Goal: Task Accomplishment & Management: Manage account settings

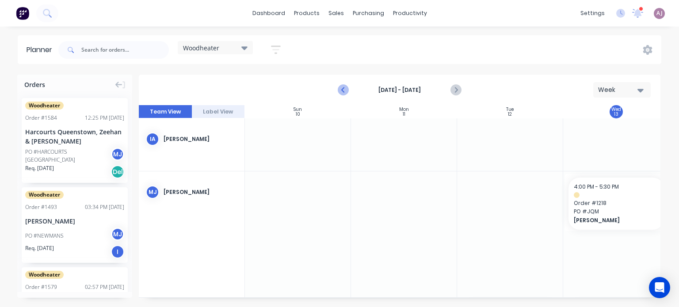
scroll to position [44, 226]
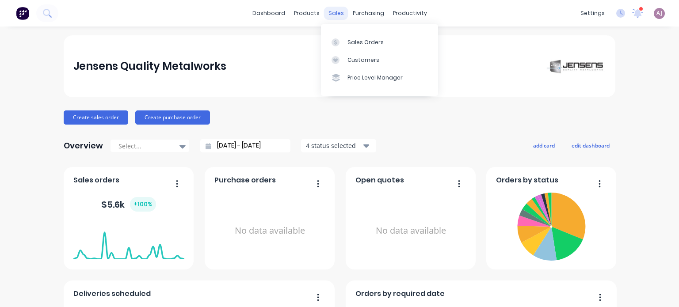
click at [331, 15] on div "sales" at bounding box center [336, 13] width 24 height 13
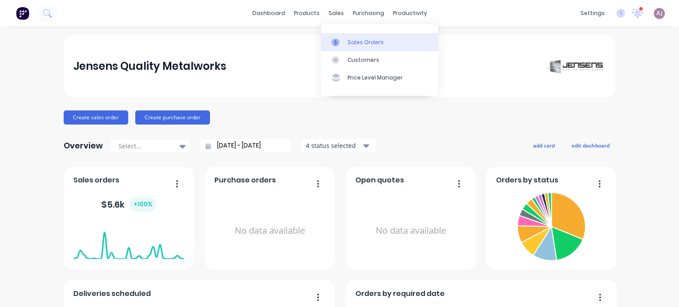
click at [351, 42] on div "Sales Orders" at bounding box center [366, 42] width 36 height 8
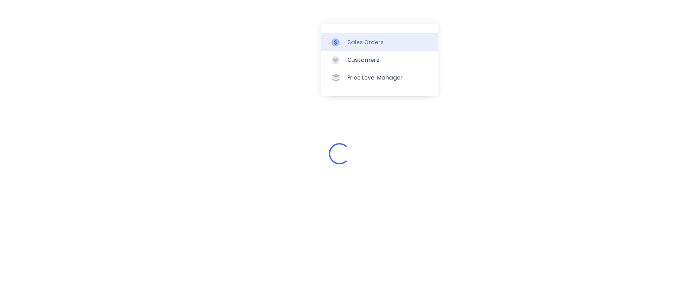
click at [369, 43] on div "Sales Orders" at bounding box center [366, 42] width 36 height 8
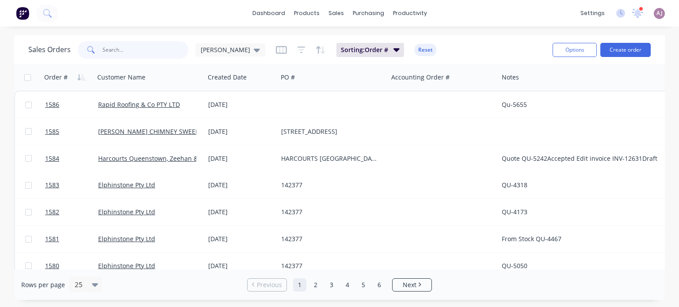
click at [119, 53] on input "text" at bounding box center [146, 50] width 86 height 18
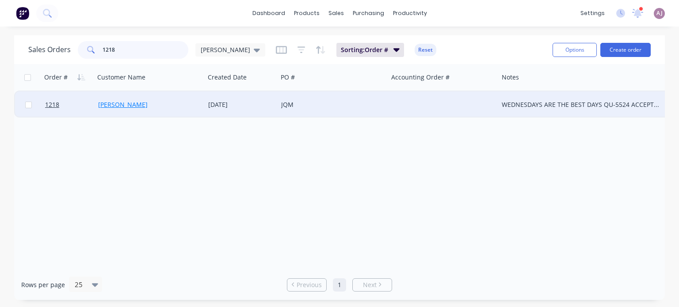
type input "1218"
click at [117, 101] on link "[PERSON_NAME]" at bounding box center [123, 104] width 50 height 8
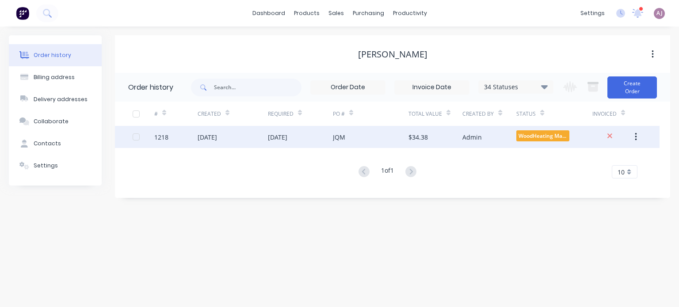
click at [242, 138] on div "[DATE]" at bounding box center [233, 137] width 70 height 22
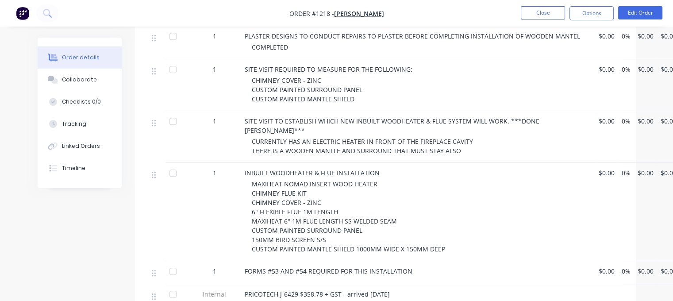
scroll to position [265, 0]
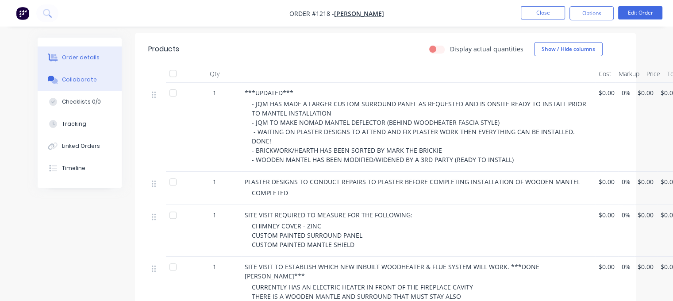
click at [82, 85] on button "Collaborate" at bounding box center [80, 80] width 84 height 22
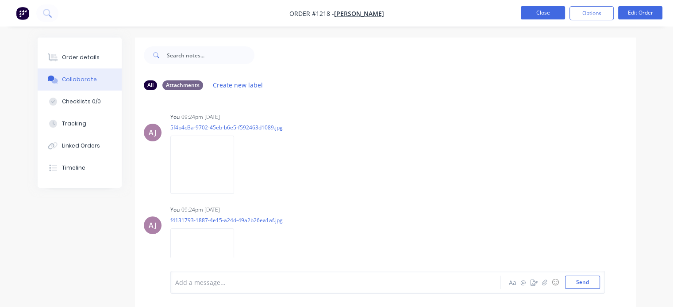
click at [556, 8] on button "Close" at bounding box center [543, 12] width 44 height 13
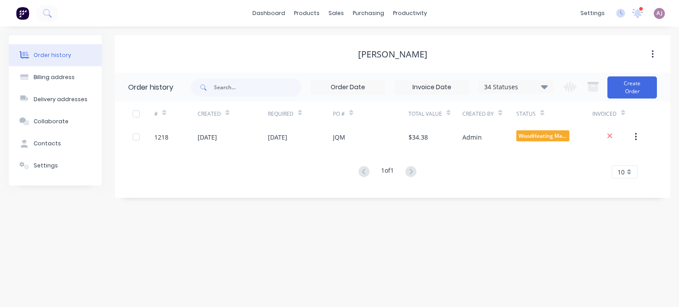
click at [50, 58] on div "Order history" at bounding box center [53, 55] width 38 height 8
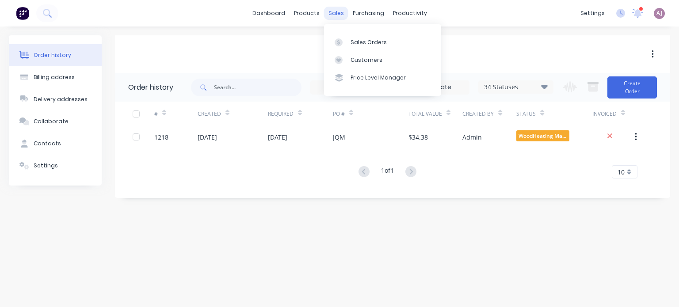
click at [335, 12] on div "sales" at bounding box center [336, 13] width 24 height 13
click at [350, 41] on link "Sales Orders" at bounding box center [382, 42] width 117 height 18
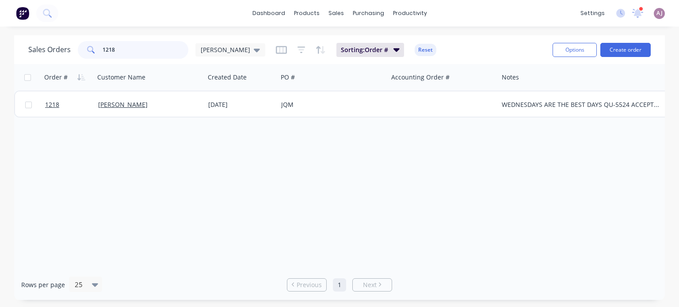
click at [115, 53] on input "1218" at bounding box center [146, 50] width 86 height 18
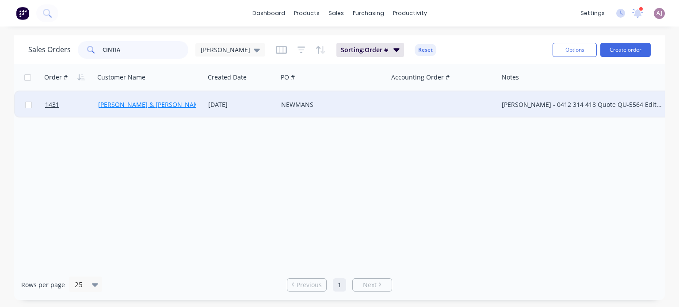
type input "CINTIA"
click at [136, 107] on link "[PERSON_NAME] & [PERSON_NAME]" at bounding box center [151, 104] width 107 height 8
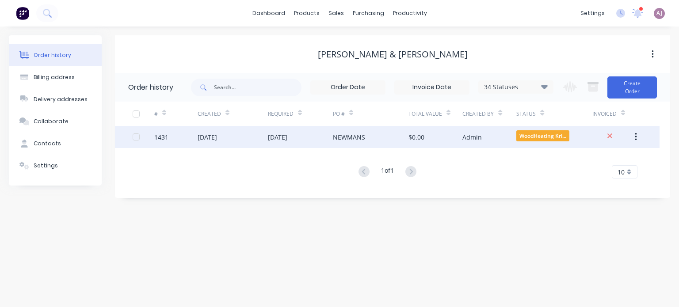
click at [208, 137] on div "[DATE]" at bounding box center [207, 137] width 19 height 9
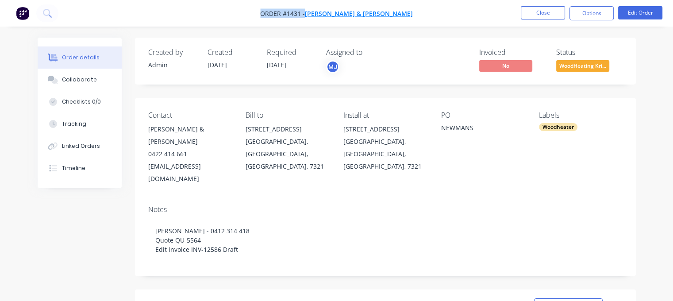
drag, startPoint x: 263, startPoint y: 11, endPoint x: 411, endPoint y: 13, distance: 147.7
click at [411, 13] on span "Order #1431 - [PERSON_NAME] & [PERSON_NAME]" at bounding box center [336, 13] width 153 height 9
drag, startPoint x: 410, startPoint y: 19, endPoint x: 326, endPoint y: 18, distance: 84.9
click at [327, 19] on nav "Order #1431 - [PERSON_NAME] & [PERSON_NAME] Close Options Edit Order" at bounding box center [336, 13] width 673 height 27
drag, startPoint x: 419, startPoint y: 12, endPoint x: 268, endPoint y: 19, distance: 151.5
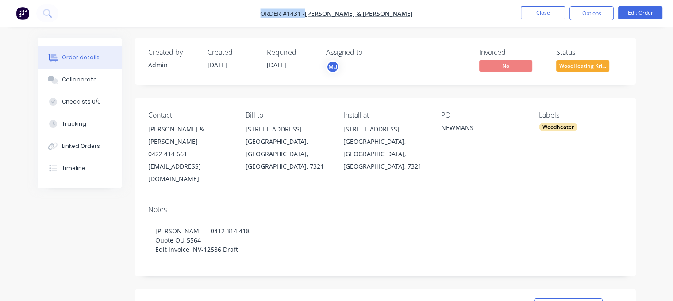
click at [269, 19] on nav "Order #1431 - [PERSON_NAME] & [PERSON_NAME] Close Options Edit Order" at bounding box center [336, 13] width 673 height 27
click at [385, 23] on nav "Order #1431 - [PERSON_NAME] & [PERSON_NAME] Close Options Edit Order" at bounding box center [336, 13] width 673 height 27
click at [267, 13] on span "Order #1431 -" at bounding box center [282, 13] width 45 height 8
click at [266, 12] on span "Order #1431 -" at bounding box center [282, 13] width 45 height 8
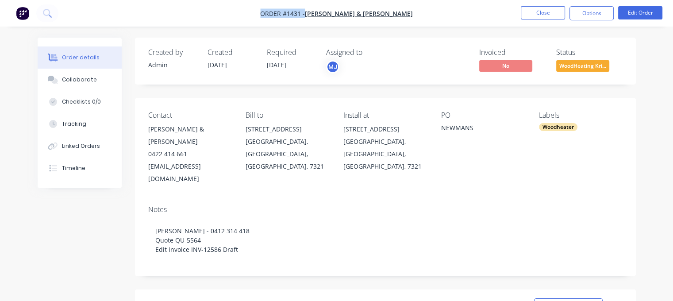
click at [266, 12] on span "Order #1431 -" at bounding box center [282, 13] width 45 height 8
click at [322, 13] on span "[PERSON_NAME] & [PERSON_NAME]" at bounding box center [359, 13] width 108 height 8
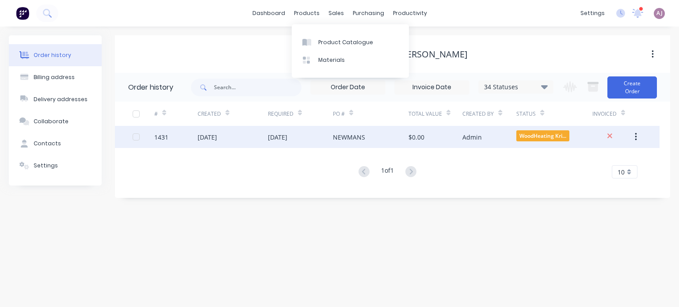
click at [236, 142] on div "[DATE]" at bounding box center [233, 137] width 70 height 22
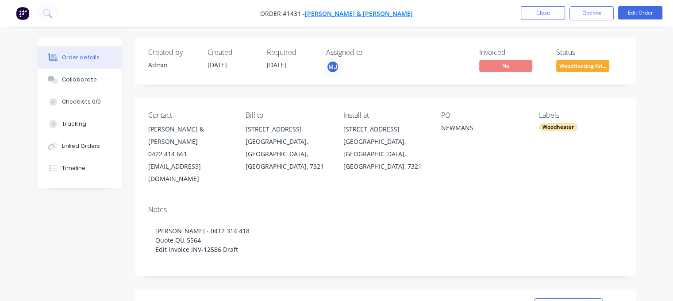
drag, startPoint x: 285, startPoint y: 15, endPoint x: 411, endPoint y: 13, distance: 126.5
click at [411, 13] on nav "Order #1431 - [PERSON_NAME] & [PERSON_NAME] Close Options Edit Order" at bounding box center [336, 13] width 673 height 27
copy span "Order #1431 -"
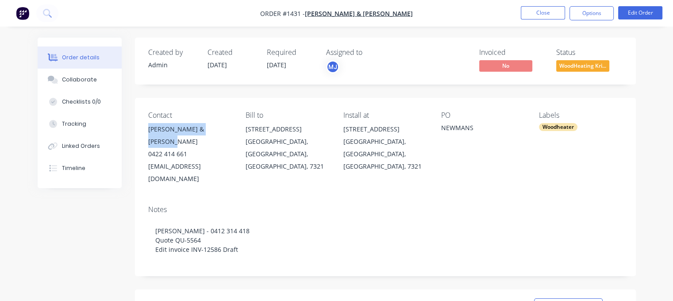
drag, startPoint x: 149, startPoint y: 128, endPoint x: 220, endPoint y: 127, distance: 71.7
click at [220, 127] on div "[PERSON_NAME] & [PERSON_NAME]" at bounding box center [190, 135] width 84 height 25
copy div "[PERSON_NAME] & [PERSON_NAME]"
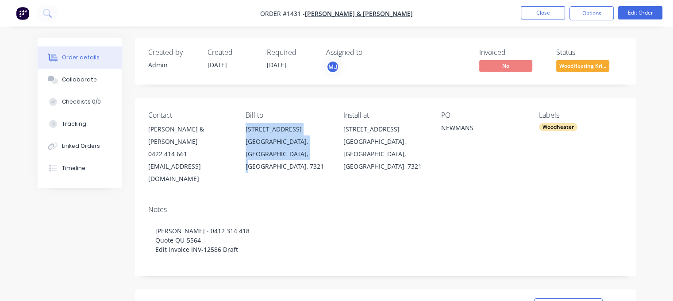
drag, startPoint x: 245, startPoint y: 127, endPoint x: 297, endPoint y: 149, distance: 57.1
click at [297, 149] on div "Contact [PERSON_NAME] & [PERSON_NAME] 0422 414 661 [EMAIL_ADDRESS][DOMAIN_NAME]…" at bounding box center [385, 148] width 501 height 100
copy div "[STREET_ADDRESS]"
click at [545, 14] on button "Close" at bounding box center [543, 12] width 44 height 13
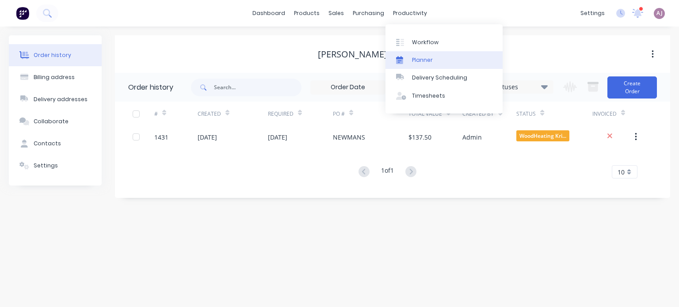
click at [419, 62] on div "Planner" at bounding box center [422, 60] width 21 height 8
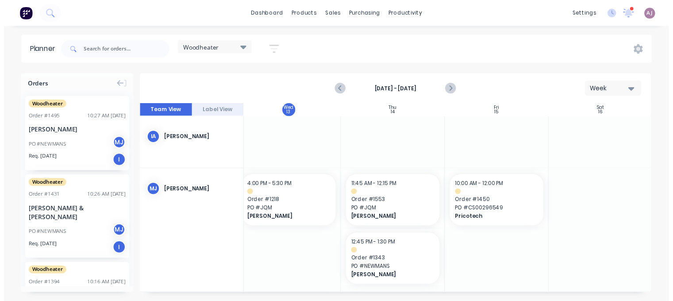
scroll to position [0, 331]
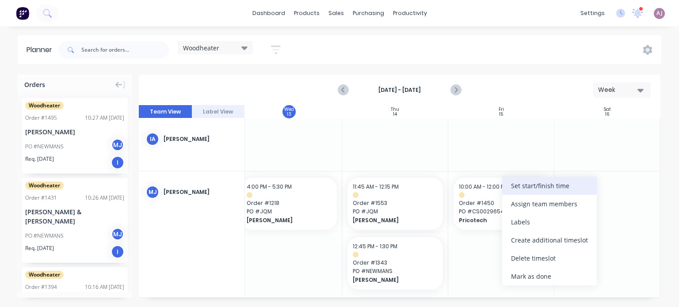
click at [540, 190] on div "Set start/finish time" at bounding box center [549, 186] width 95 height 18
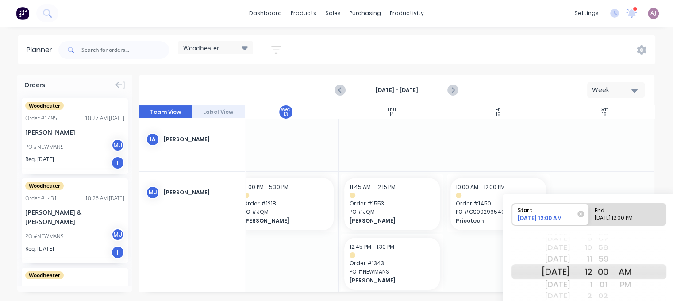
click at [628, 201] on div "Start [DATE] 12:00 AM End [DATE] 12:00 PM [DATE] [DATE] [DATE] [DATE] [DATE] [D…" at bounding box center [588, 269] width 172 height 150
click at [627, 210] on div "End" at bounding box center [623, 208] width 64 height 11
click at [589, 210] on input "End [DATE] 12:00 PM" at bounding box center [589, 214] width 0 height 22
radio input "true"
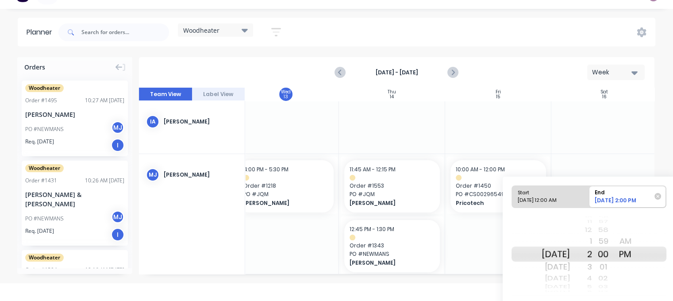
scroll to position [42, 0]
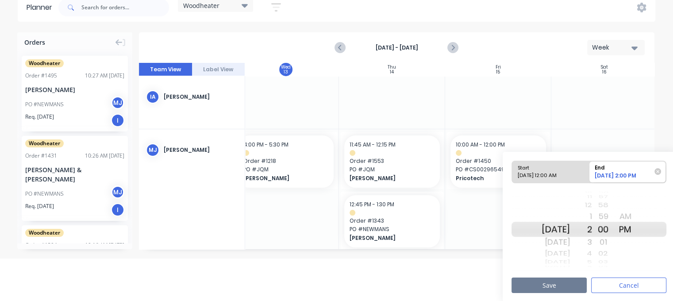
click at [554, 285] on button "Save" at bounding box center [548, 284] width 75 height 15
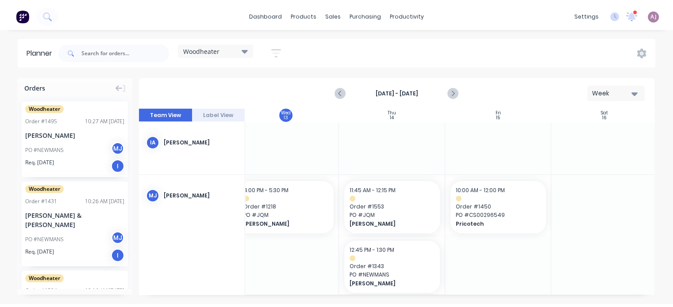
scroll to position [0, 0]
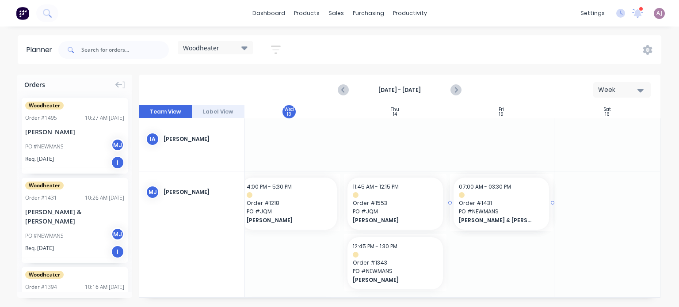
drag, startPoint x: 56, startPoint y: 214, endPoint x: 548, endPoint y: 221, distance: 492.8
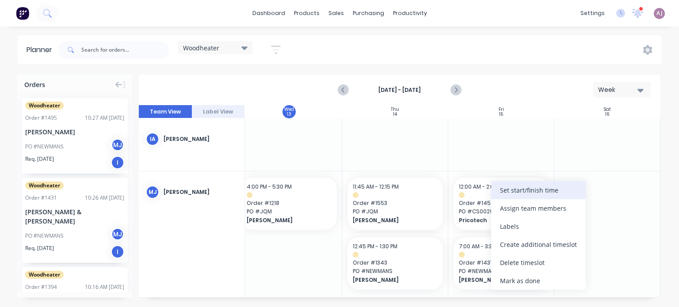
click at [526, 192] on div "Set start/finish time" at bounding box center [538, 190] width 95 height 18
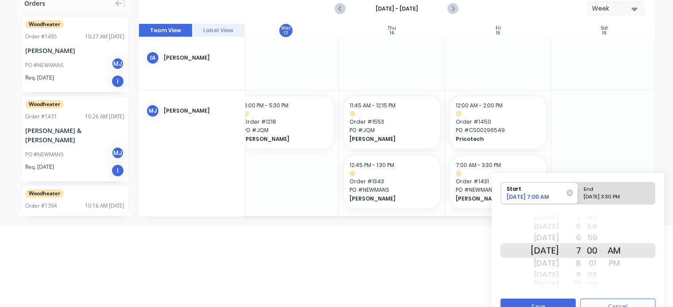
scroll to position [88, 0]
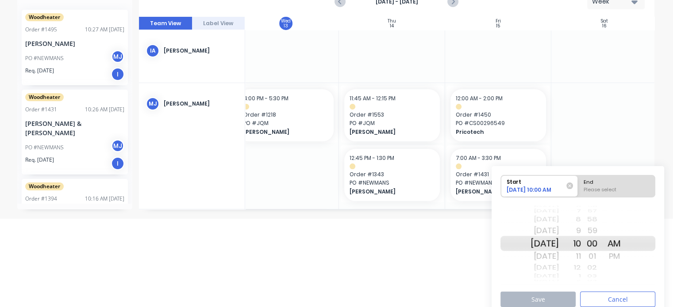
click at [606, 189] on div "Please select" at bounding box center [616, 191] width 72 height 11
click at [578, 189] on input "End Please select" at bounding box center [578, 187] width 0 height 22
radio input "true"
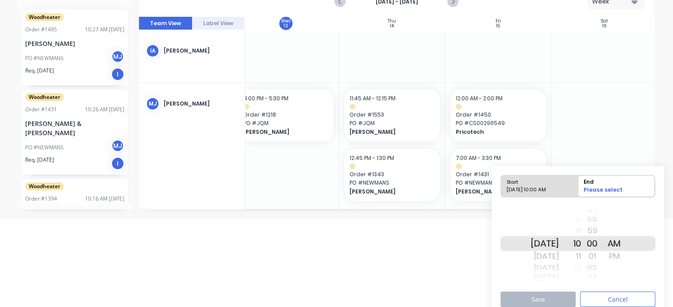
click at [581, 259] on div "11" at bounding box center [570, 256] width 22 height 14
click at [544, 299] on button "Save" at bounding box center [537, 299] width 75 height 15
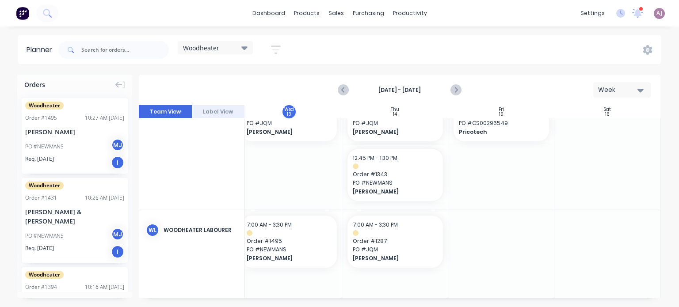
scroll to position [0, 331]
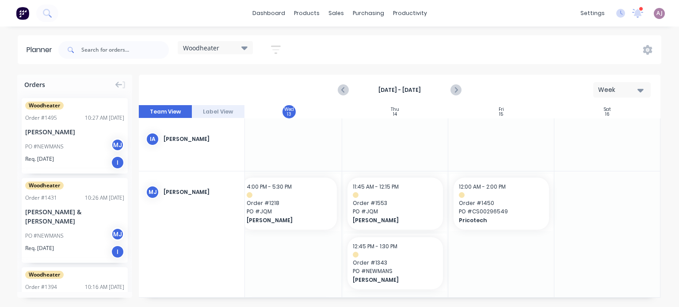
click at [50, 228] on div "PO #[PERSON_NAME]" at bounding box center [74, 236] width 99 height 17
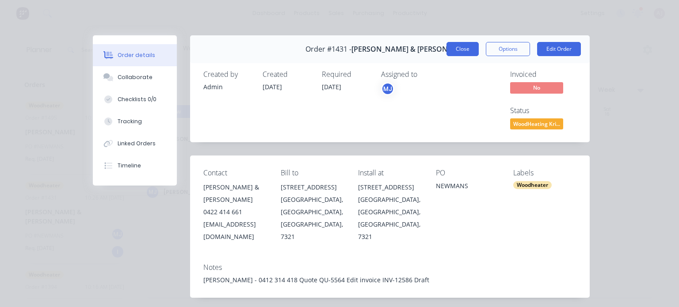
click at [462, 51] on button "Close" at bounding box center [463, 49] width 32 height 14
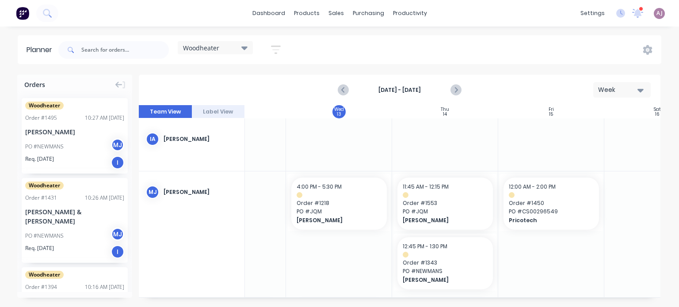
scroll to position [0, 299]
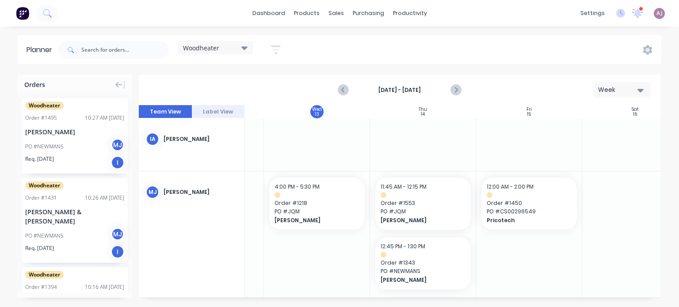
click at [52, 228] on div "PO #[PERSON_NAME]" at bounding box center [74, 236] width 99 height 17
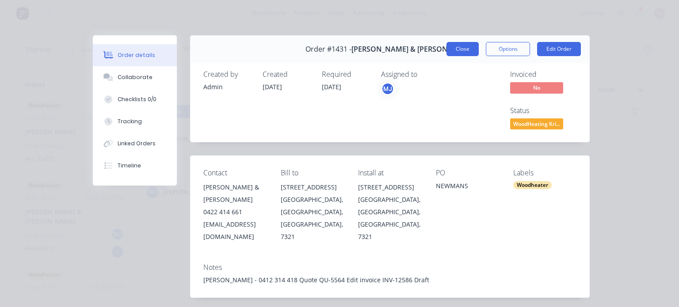
click at [452, 51] on button "Close" at bounding box center [463, 49] width 32 height 14
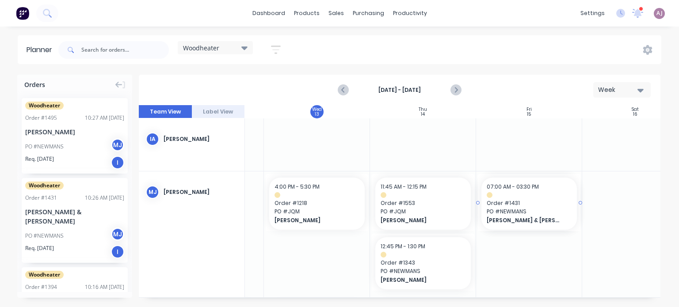
drag, startPoint x: 65, startPoint y: 221, endPoint x: 511, endPoint y: 250, distance: 446.8
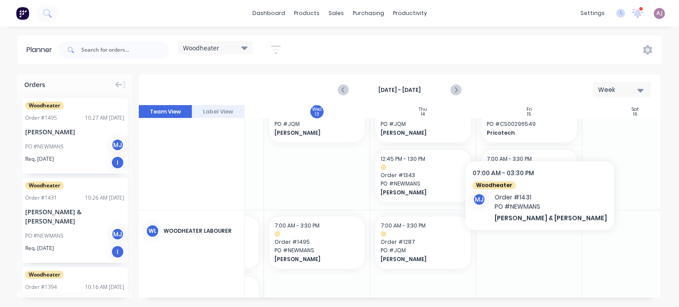
scroll to position [88, 299]
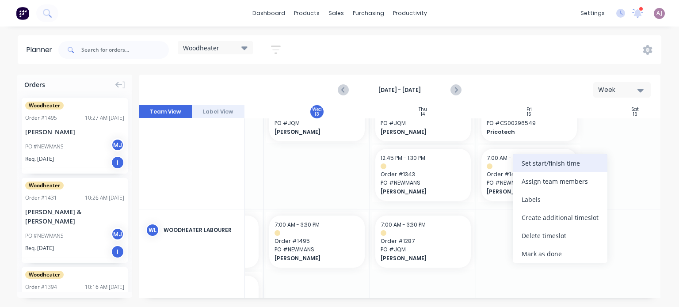
click at [522, 165] on div "Set start/finish time" at bounding box center [560, 163] width 95 height 18
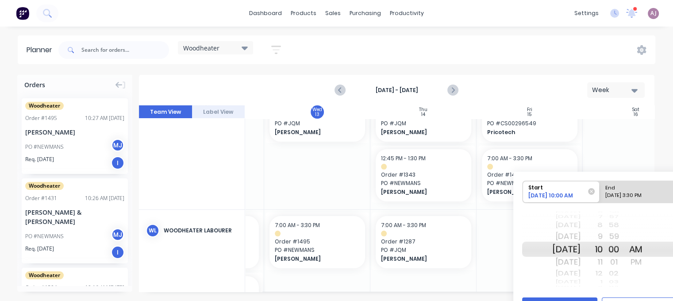
click at [626, 194] on div "[DATE] 3:30 PM" at bounding box center [634, 197] width 64 height 11
click at [600, 194] on input "End [DATE] 3:30 PM" at bounding box center [599, 192] width 0 height 22
radio input "true"
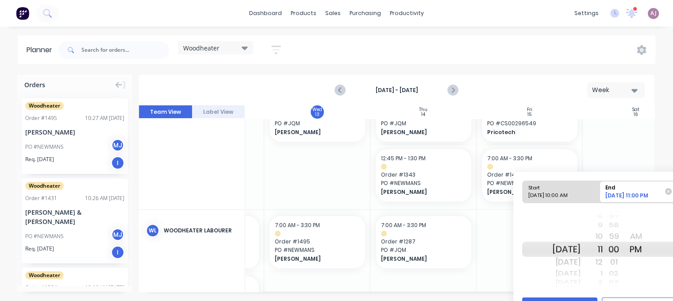
click at [647, 237] on div "AM" at bounding box center [636, 236] width 22 height 14
click at [562, 298] on button "Save" at bounding box center [559, 304] width 75 height 15
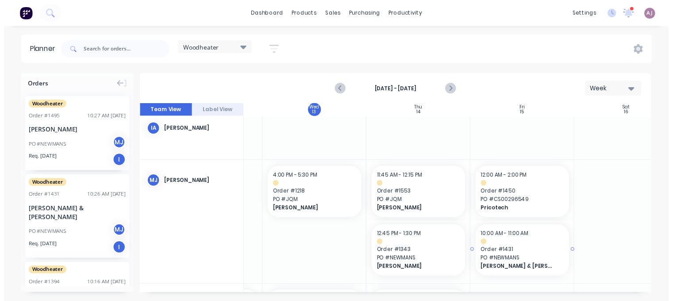
scroll to position [0, 299]
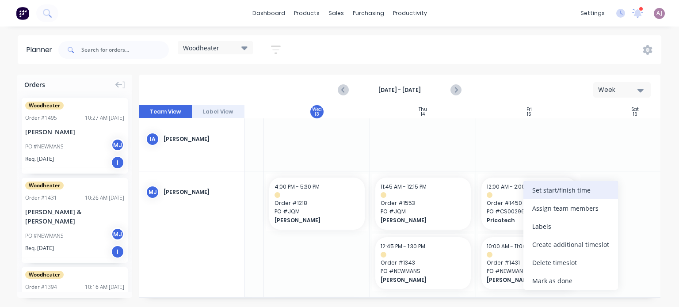
click at [556, 187] on div "Set start/finish time" at bounding box center [571, 190] width 95 height 18
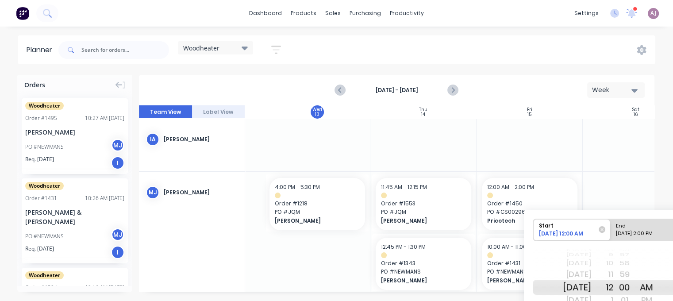
click at [657, 299] on div "PM" at bounding box center [646, 300] width 22 height 14
click at [639, 229] on div "End" at bounding box center [645, 224] width 64 height 11
click at [610, 229] on input "End [DATE] 2:00 PM" at bounding box center [610, 230] width 0 height 22
radio input "true"
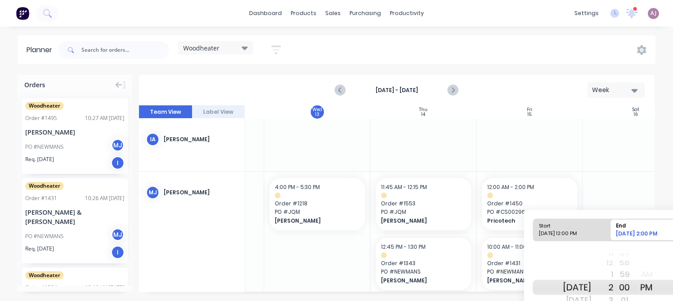
scroll to position [58, 0]
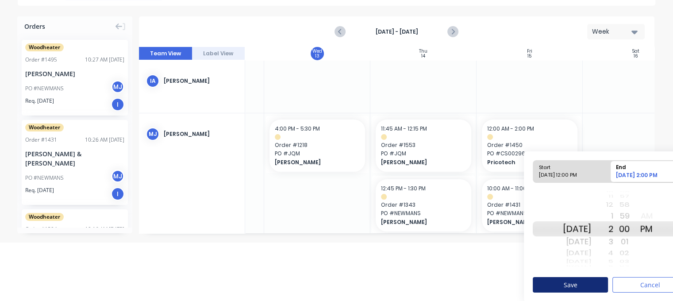
click at [578, 283] on button "Save" at bounding box center [570, 284] width 75 height 15
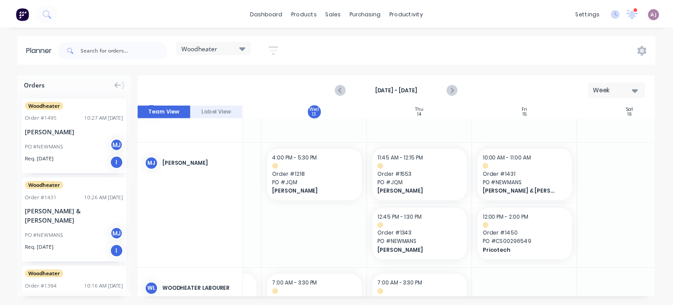
scroll to position [44, 299]
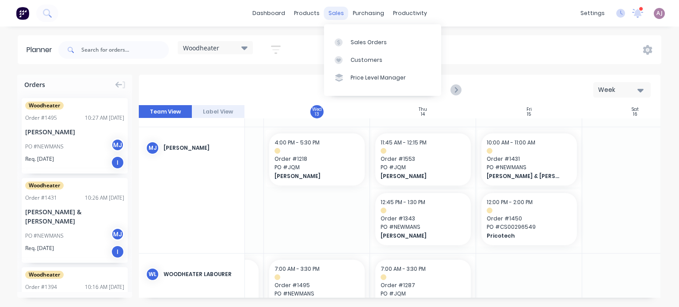
click at [340, 11] on div "sales" at bounding box center [336, 13] width 24 height 13
click at [351, 41] on div "Sales Orders" at bounding box center [369, 42] width 36 height 8
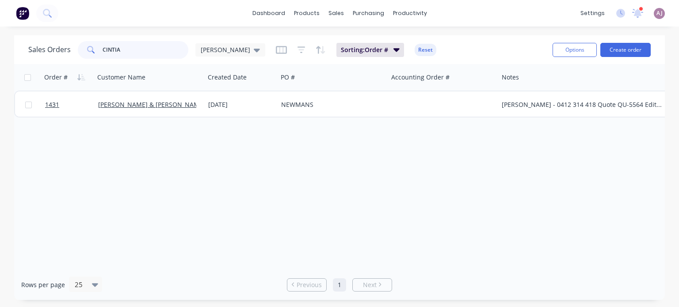
click at [127, 50] on input "CINTIA" at bounding box center [146, 50] width 86 height 18
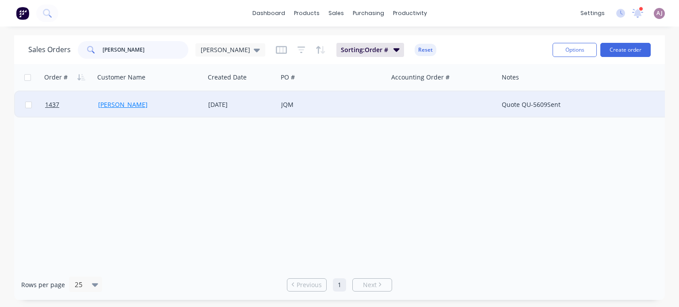
type input "[PERSON_NAME]"
click at [134, 102] on link "[PERSON_NAME]" at bounding box center [123, 104] width 50 height 8
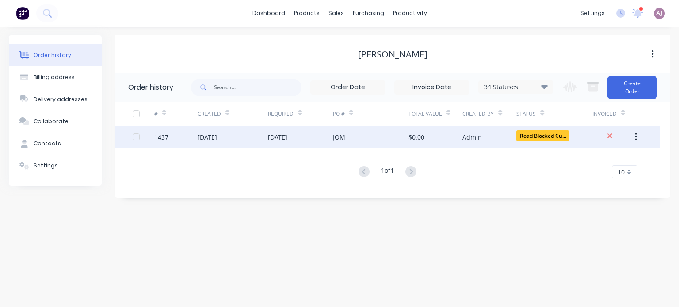
click at [295, 143] on div "[DATE]" at bounding box center [300, 137] width 65 height 22
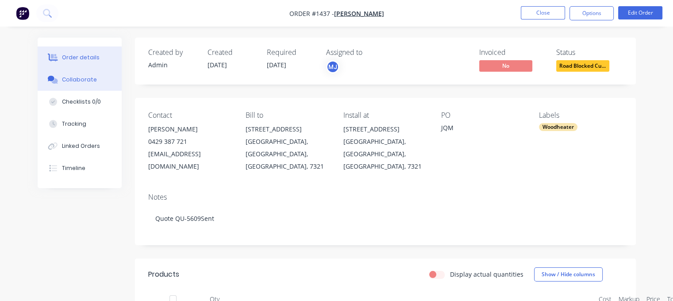
click at [80, 82] on div "Collaborate" at bounding box center [79, 80] width 35 height 8
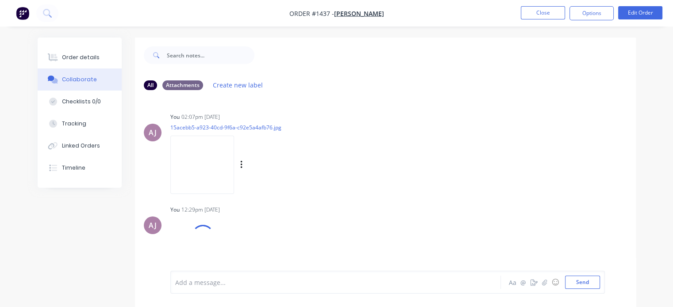
click at [213, 155] on img at bounding box center [202, 165] width 64 height 58
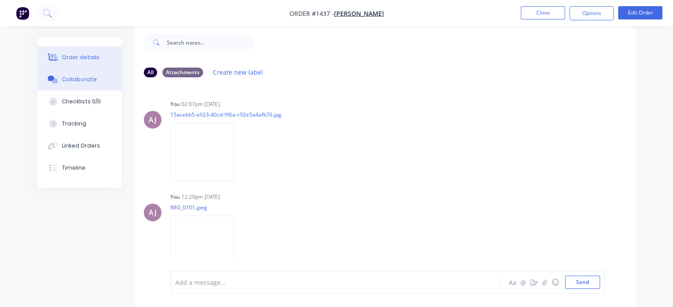
click at [96, 62] on button "Order details" at bounding box center [80, 57] width 84 height 22
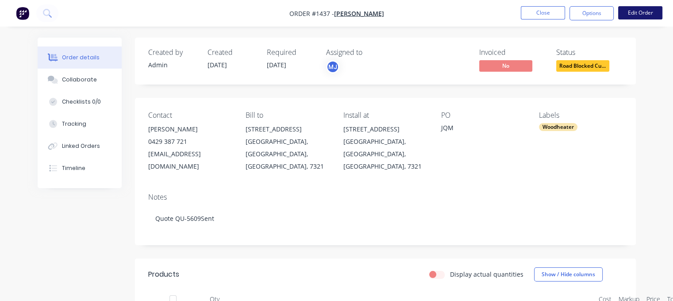
click at [640, 10] on button "Edit Order" at bounding box center [640, 12] width 44 height 13
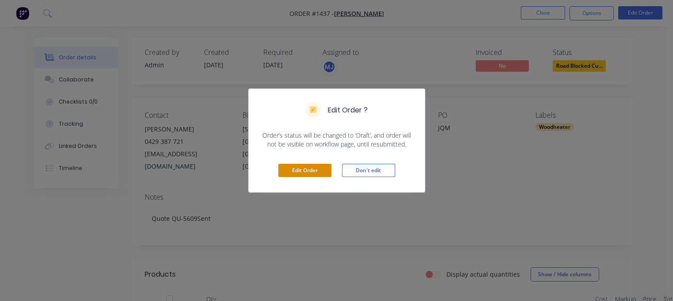
click at [310, 168] on button "Edit Order" at bounding box center [304, 170] width 53 height 13
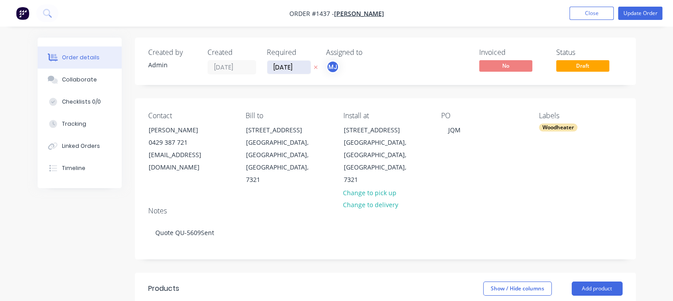
click at [288, 70] on input "[DATE]" at bounding box center [288, 67] width 43 height 13
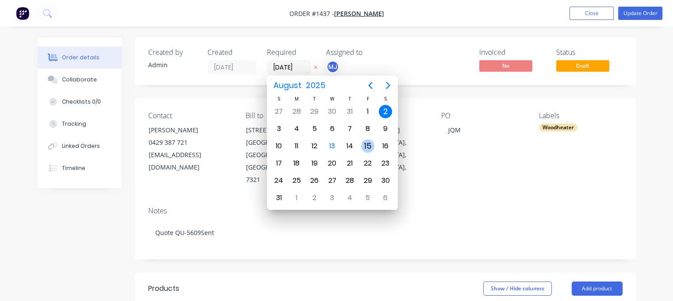
click at [368, 142] on div "15" at bounding box center [367, 145] width 13 height 13
type input "[DATE]"
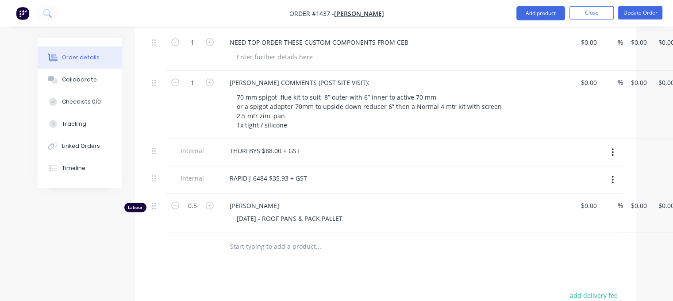
scroll to position [752, 0]
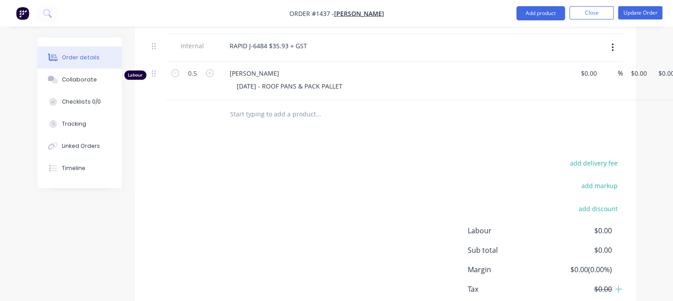
click at [263, 108] on input "text" at bounding box center [318, 114] width 177 height 18
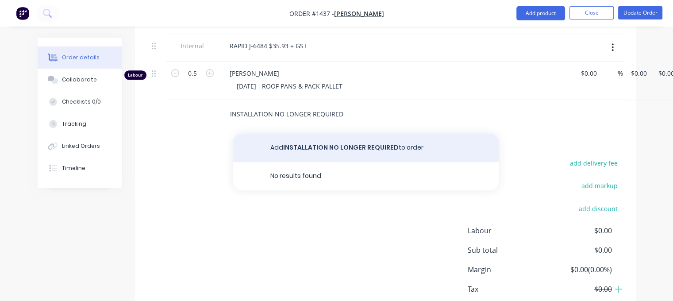
type input "INSTALLATION NO LONGER REQUIRED"
click at [323, 134] on button "Add INSTALLATION NO LONGER REQUIRED to order" at bounding box center [365, 148] width 265 height 28
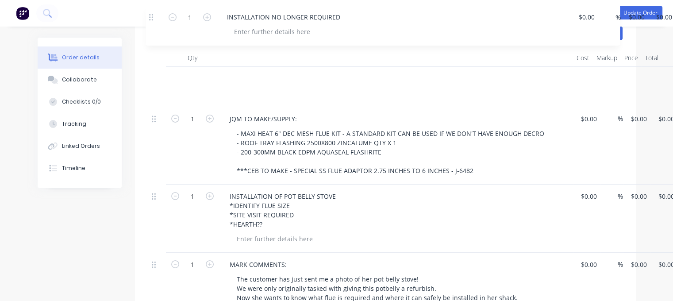
scroll to position [226, 0]
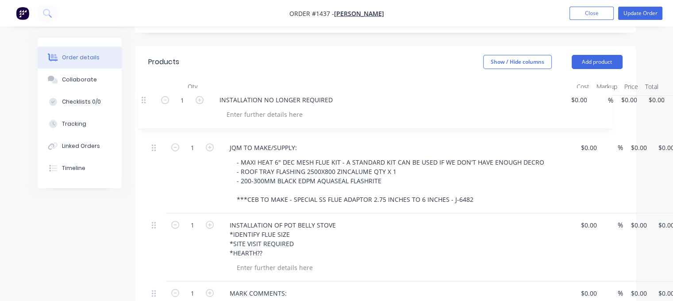
drag, startPoint x: 152, startPoint y: 100, endPoint x: 145, endPoint y: 100, distance: 7.1
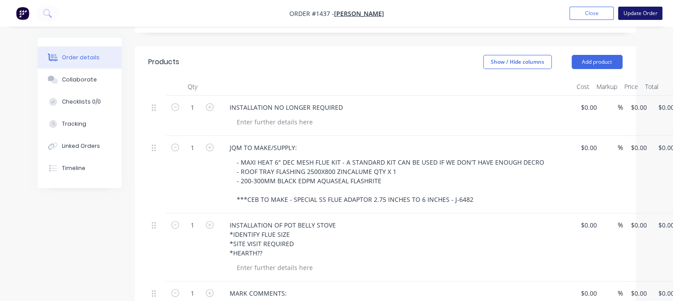
click at [632, 13] on button "Update Order" at bounding box center [640, 13] width 44 height 13
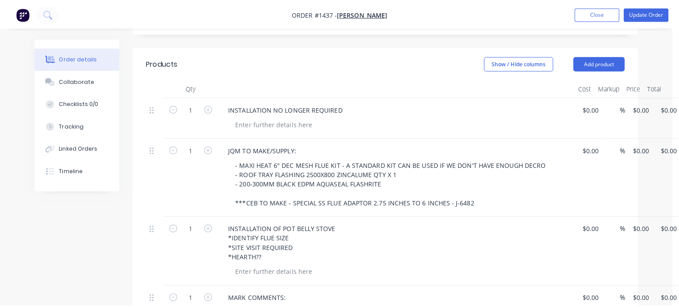
scroll to position [0, 0]
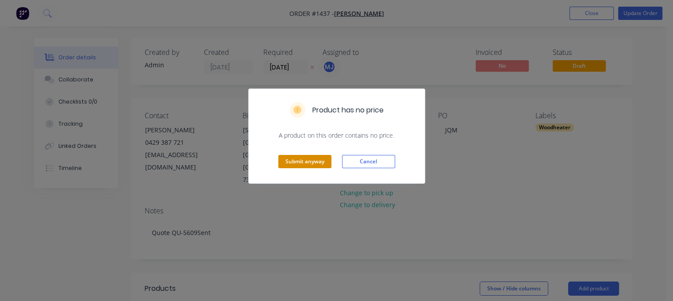
click at [313, 162] on button "Submit anyway" at bounding box center [304, 161] width 53 height 13
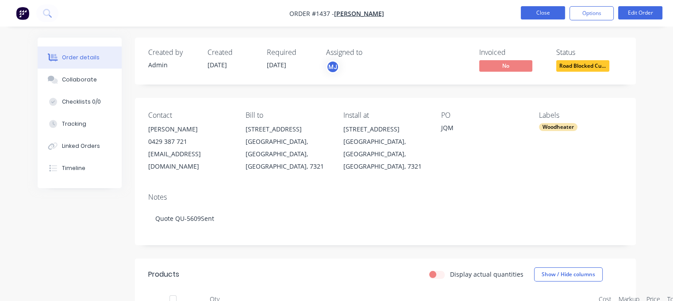
click at [547, 12] on button "Close" at bounding box center [543, 12] width 44 height 13
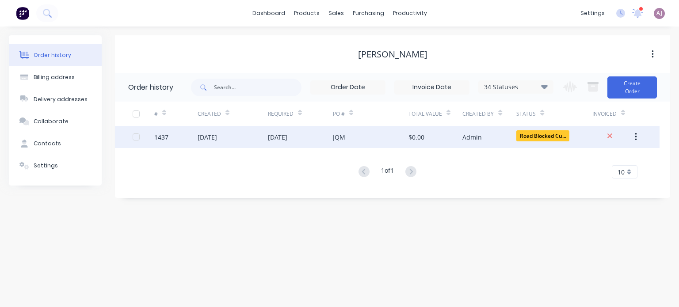
click at [219, 143] on div "[DATE]" at bounding box center [233, 137] width 70 height 22
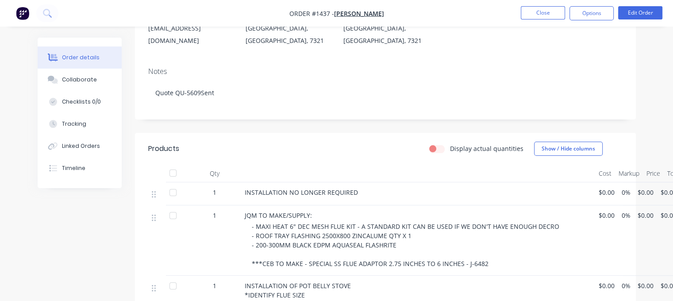
scroll to position [133, 0]
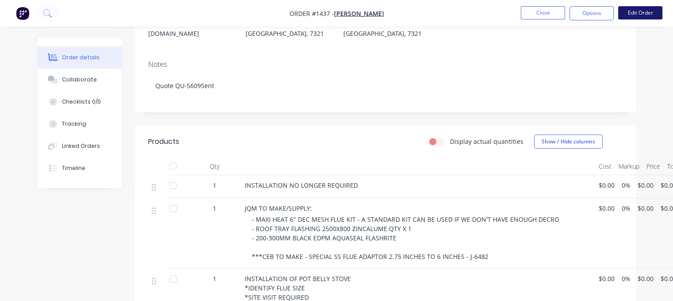
click at [636, 12] on button "Edit Order" at bounding box center [640, 12] width 44 height 13
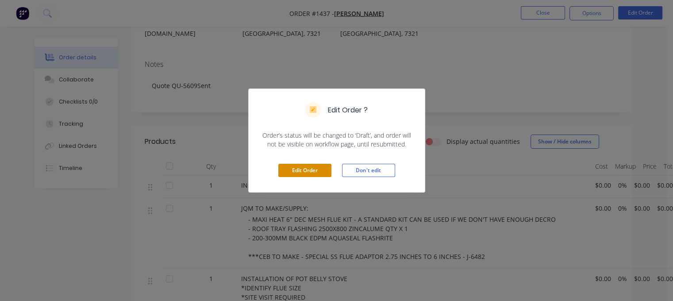
drag, startPoint x: 311, startPoint y: 169, endPoint x: 318, endPoint y: 169, distance: 6.6
click at [312, 169] on button "Edit Order" at bounding box center [304, 170] width 53 height 13
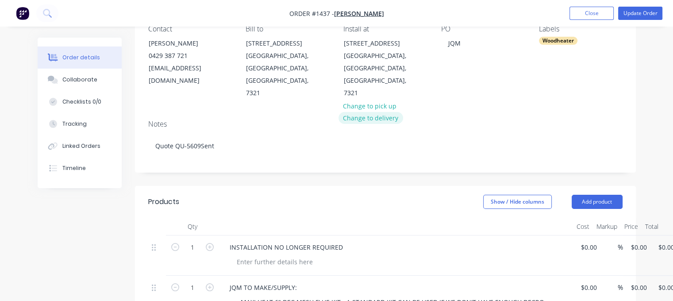
scroll to position [177, 0]
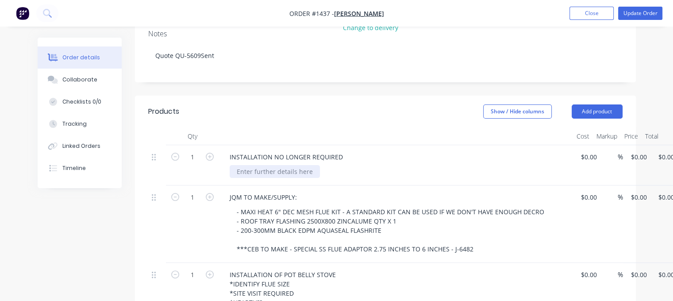
click at [271, 165] on div at bounding box center [275, 171] width 90 height 13
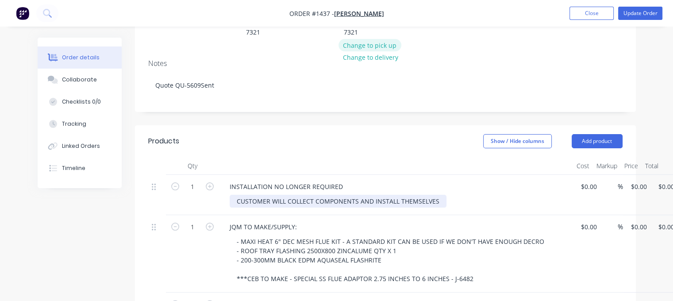
scroll to position [133, 0]
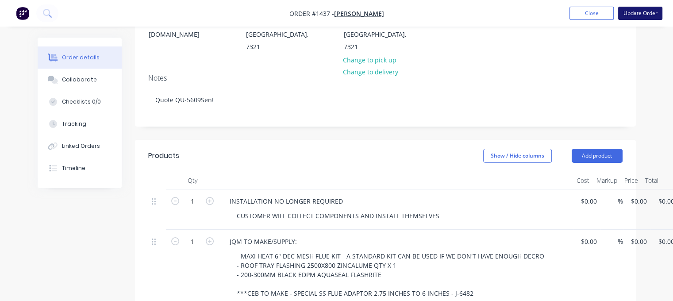
click at [633, 14] on button "Update Order" at bounding box center [640, 13] width 44 height 13
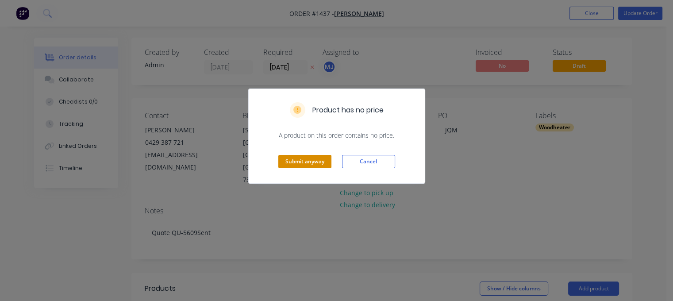
click at [299, 159] on button "Submit anyway" at bounding box center [304, 161] width 53 height 13
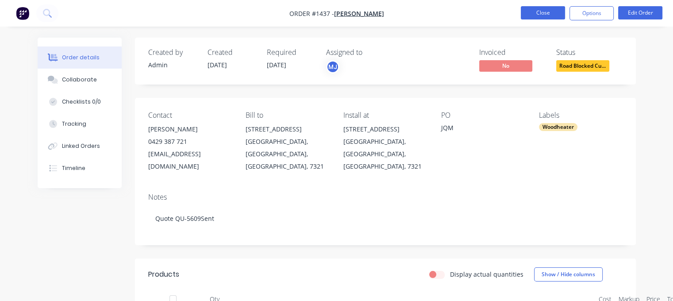
click at [540, 17] on button "Close" at bounding box center [543, 12] width 44 height 13
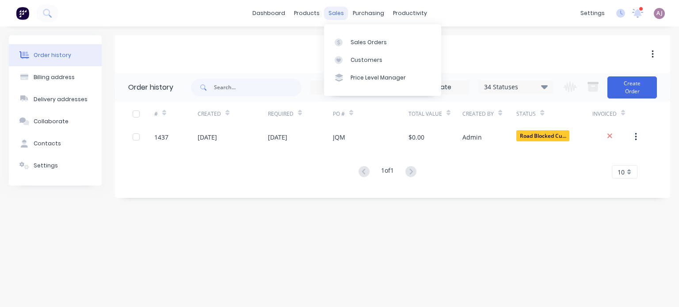
click at [338, 15] on div "sales" at bounding box center [336, 13] width 24 height 13
click at [349, 46] on link "Sales Orders" at bounding box center [382, 42] width 117 height 18
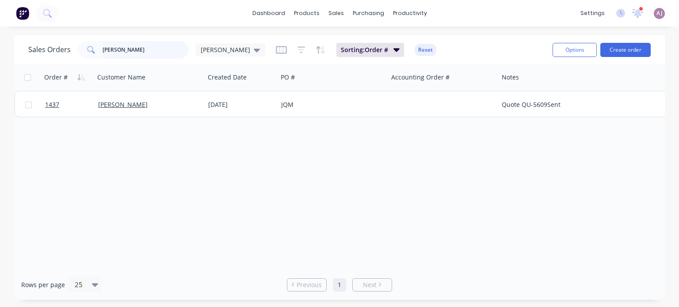
click at [134, 52] on input "[PERSON_NAME]" at bounding box center [146, 50] width 86 height 18
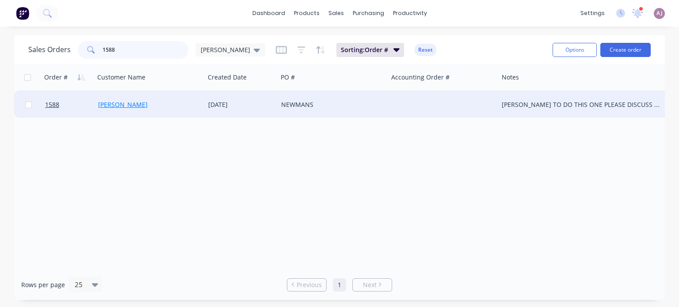
type input "1588"
click at [117, 106] on link "[PERSON_NAME]" at bounding box center [123, 104] width 50 height 8
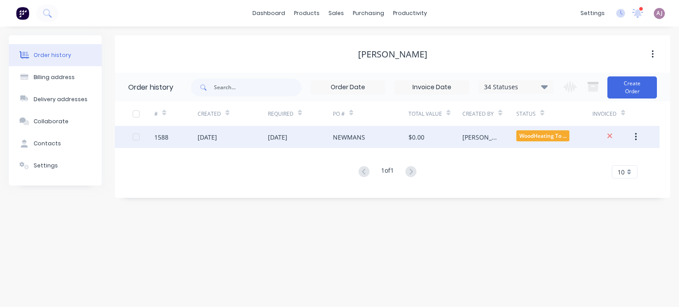
click at [281, 141] on div "[DATE]" at bounding box center [277, 137] width 19 height 9
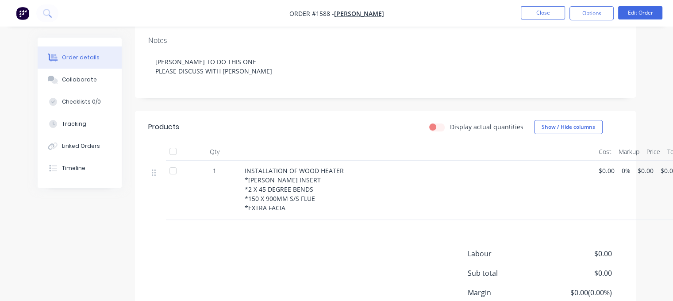
scroll to position [177, 0]
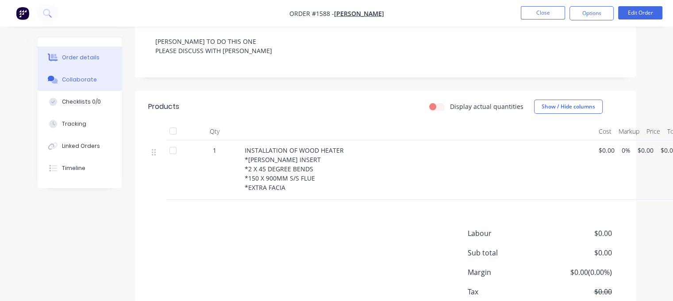
click at [86, 81] on div "Collaborate" at bounding box center [79, 80] width 35 height 8
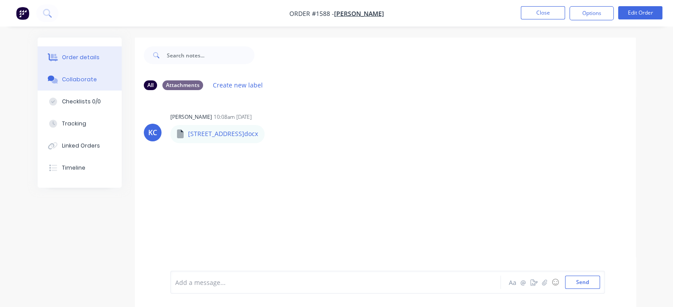
click at [74, 58] on div "Order details" at bounding box center [81, 58] width 38 height 8
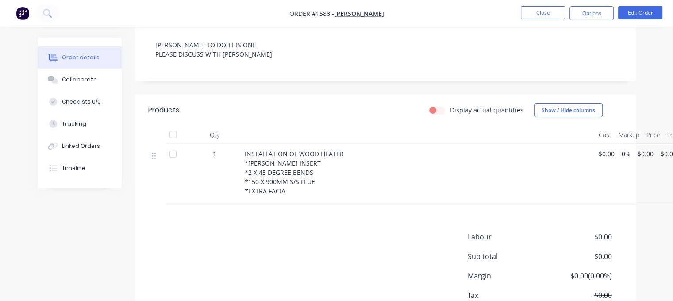
scroll to position [177, 0]
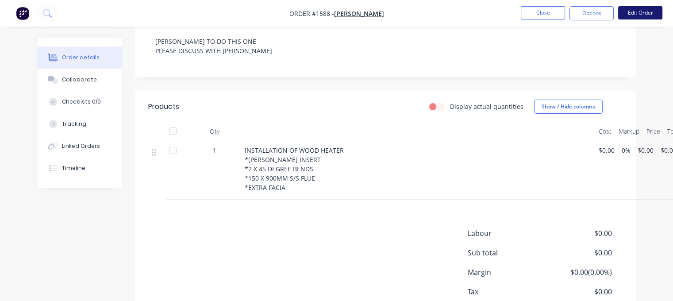
click at [647, 17] on button "Edit Order" at bounding box center [640, 12] width 44 height 13
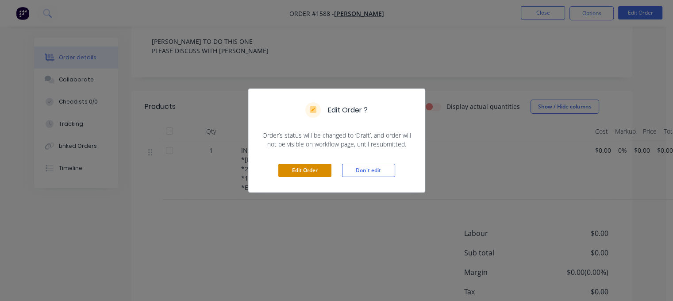
click at [304, 170] on button "Edit Order" at bounding box center [304, 170] width 53 height 13
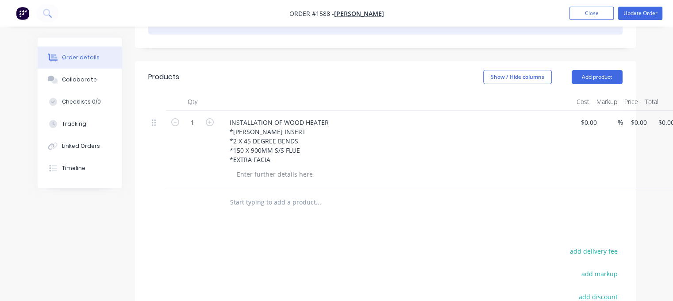
scroll to position [221, 0]
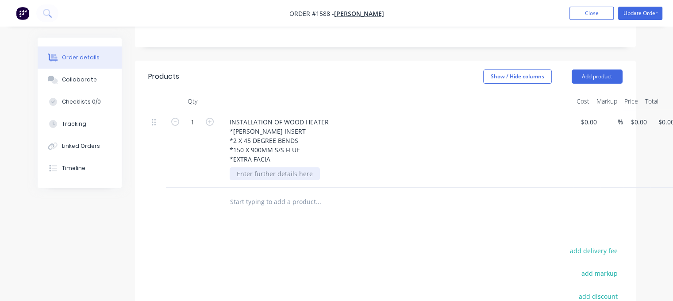
click at [280, 167] on div at bounding box center [275, 173] width 90 height 13
click at [643, 14] on button "Update Order" at bounding box center [640, 13] width 44 height 13
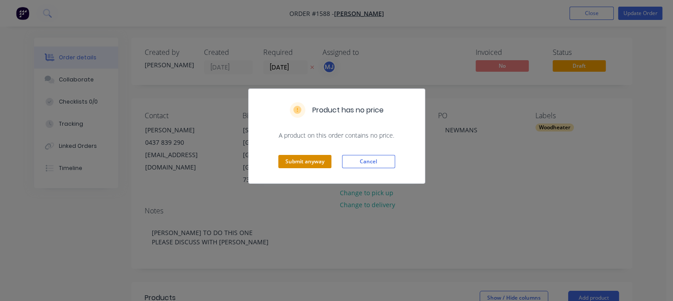
click at [313, 158] on button "Submit anyway" at bounding box center [304, 161] width 53 height 13
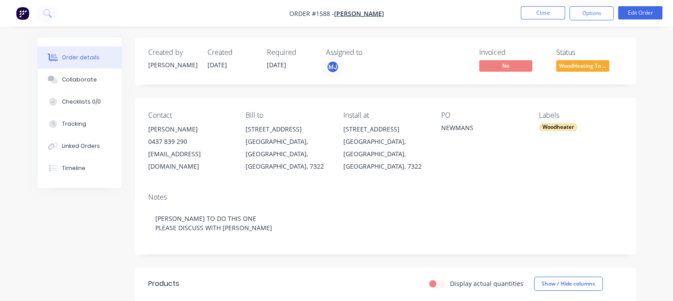
click at [286, 62] on span "[DATE]" at bounding box center [276, 65] width 19 height 8
click at [638, 13] on button "Edit Order" at bounding box center [640, 12] width 44 height 13
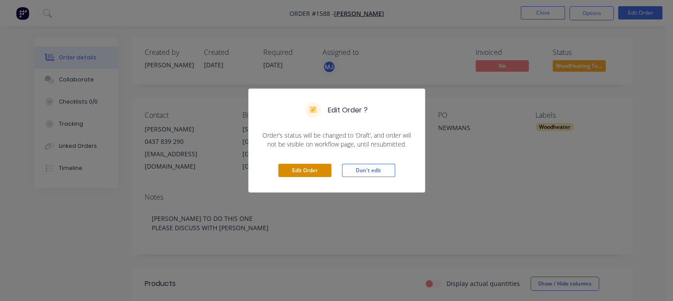
click at [313, 169] on button "Edit Order" at bounding box center [304, 170] width 53 height 13
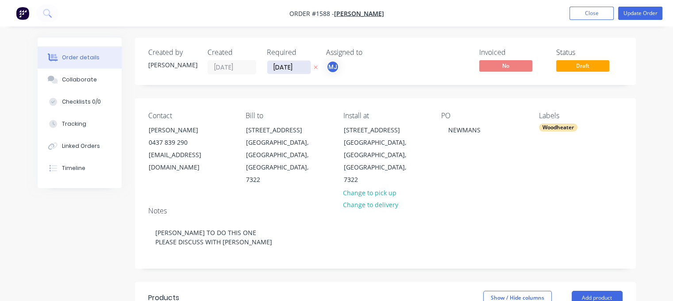
click at [298, 72] on input "[DATE]" at bounding box center [288, 67] width 43 height 13
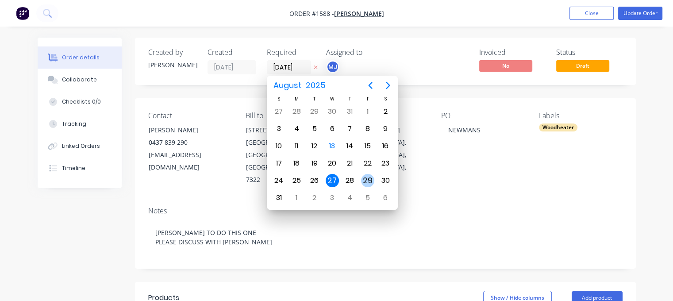
click at [371, 176] on div "29" at bounding box center [367, 180] width 13 height 13
type input "[DATE]"
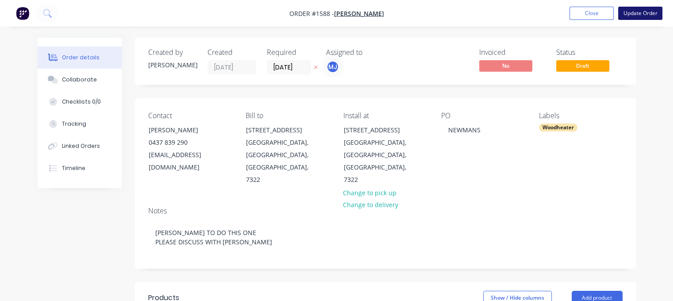
drag, startPoint x: 635, startPoint y: 10, endPoint x: 632, endPoint y: 14, distance: 5.0
click at [634, 11] on button "Update Order" at bounding box center [640, 13] width 44 height 13
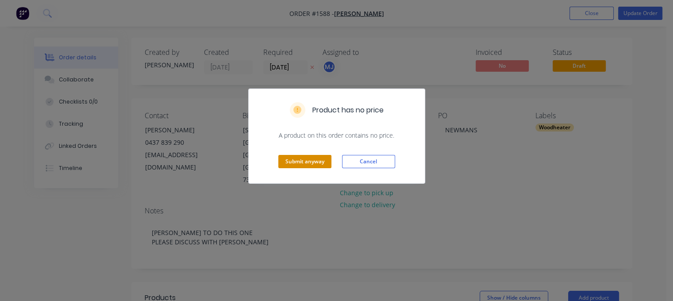
click at [309, 164] on button "Submit anyway" at bounding box center [304, 161] width 53 height 13
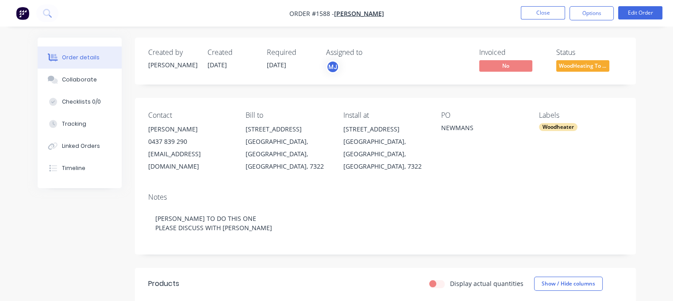
click at [591, 67] on span "WoodHeating To ..." at bounding box center [582, 65] width 53 height 11
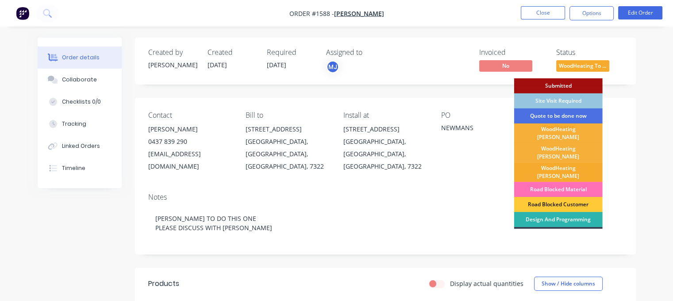
click at [556, 163] on div "WoodHeating [PERSON_NAME]" at bounding box center [558, 171] width 88 height 19
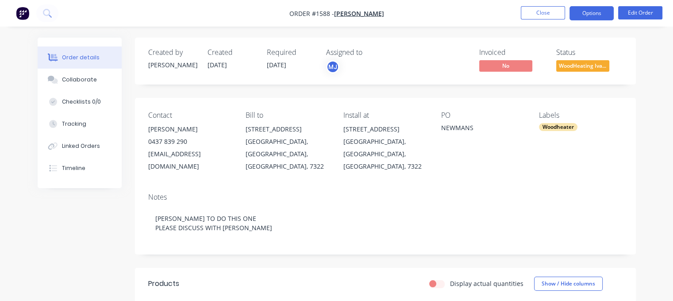
click at [583, 11] on button "Options" at bounding box center [591, 13] width 44 height 14
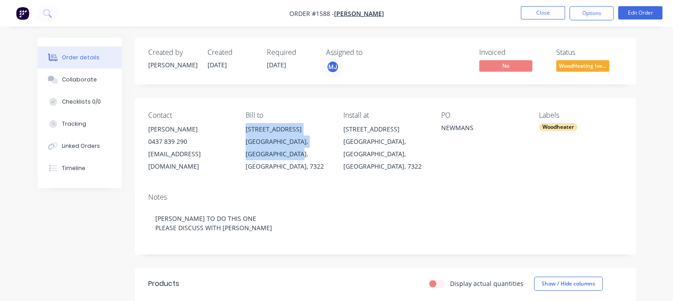
drag, startPoint x: 246, startPoint y: 129, endPoint x: 291, endPoint y: 155, distance: 52.5
click at [291, 155] on div "[STREET_ADDRESS]" at bounding box center [287, 148] width 84 height 50
copy div "[STREET_ADDRESS]"
click at [602, 14] on button "Options" at bounding box center [591, 13] width 44 height 14
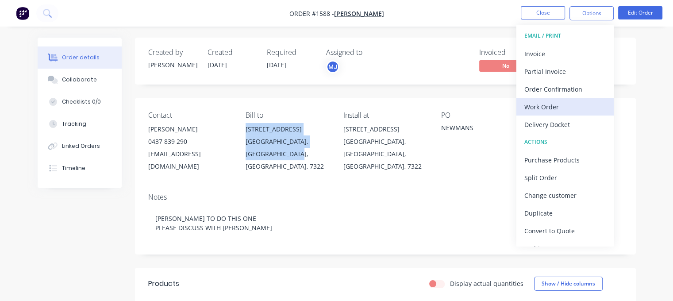
click at [536, 113] on div "Work Order" at bounding box center [564, 106] width 81 height 13
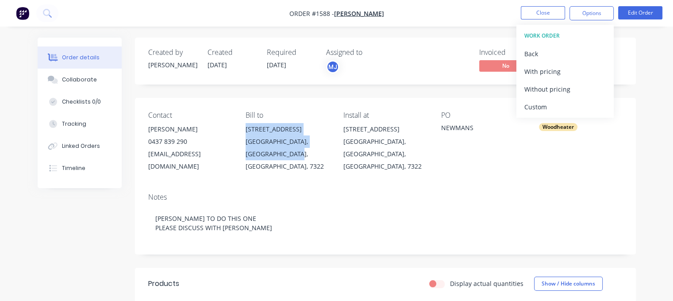
click at [536, 113] on div "Custom" at bounding box center [564, 106] width 81 height 13
click at [548, 89] on div "Without pricing" at bounding box center [564, 89] width 81 height 13
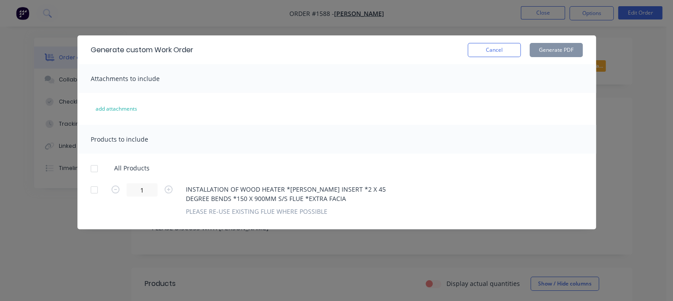
click at [96, 169] on div at bounding box center [94, 169] width 18 height 18
click at [550, 50] on button "Generate PDF" at bounding box center [555, 50] width 53 height 14
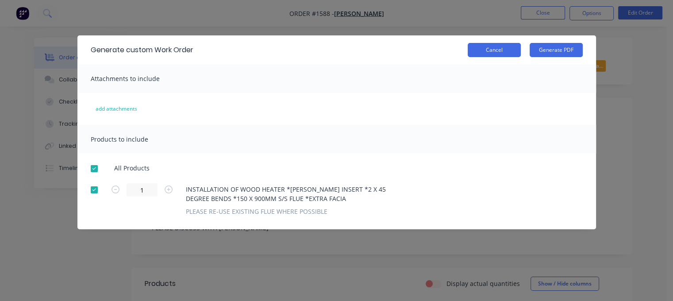
click at [497, 52] on button "Cancel" at bounding box center [494, 50] width 53 height 14
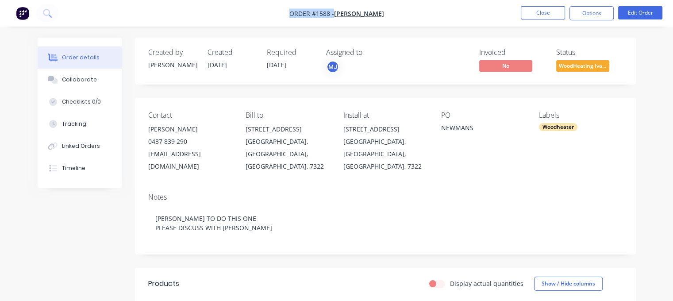
drag, startPoint x: 292, startPoint y: 15, endPoint x: 390, endPoint y: 11, distance: 98.3
click at [390, 11] on nav "Order #1588 - [PERSON_NAME] Close Options Edit Order" at bounding box center [336, 13] width 673 height 27
copy div "Order #1588 - [PERSON_NAME] Close Options Edit Order"
drag, startPoint x: 147, startPoint y: 127, endPoint x: 203, endPoint y: 134, distance: 56.1
click at [203, 134] on div "Contact [PERSON_NAME] [PHONE_NUMBER] [EMAIL_ADDRESS][DOMAIN_NAME] Bill to [STRE…" at bounding box center [385, 142] width 501 height 88
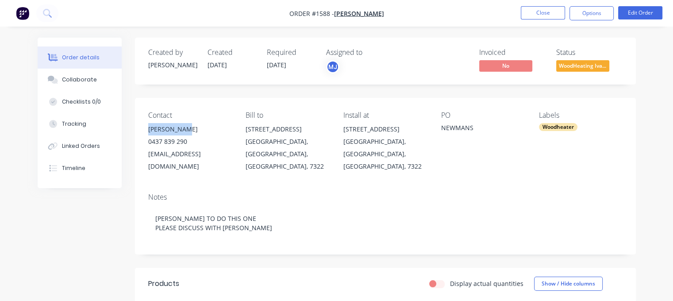
copy div "[PERSON_NAME]"
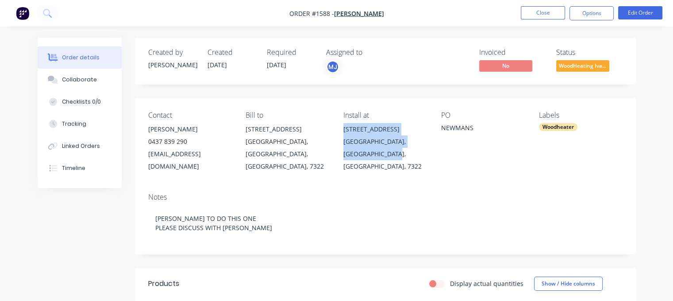
drag, startPoint x: 342, startPoint y: 128, endPoint x: 402, endPoint y: 150, distance: 64.1
click at [402, 150] on div "Contact [PERSON_NAME] [PHONE_NUMBER] [EMAIL_ADDRESS][DOMAIN_NAME] Bill to [STRE…" at bounding box center [385, 142] width 501 height 88
copy div "[STREET_ADDRESS]"
click at [536, 14] on button "Close" at bounding box center [543, 12] width 44 height 13
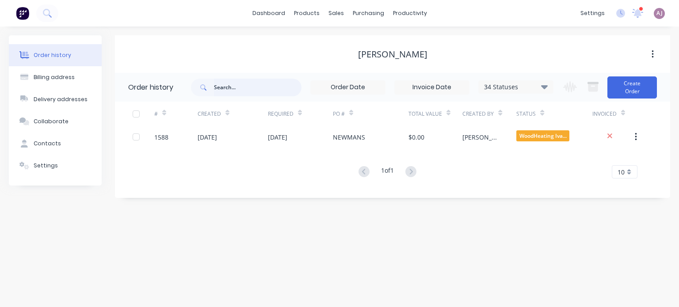
click at [238, 92] on input "text" at bounding box center [258, 88] width 88 height 18
type input "1343"
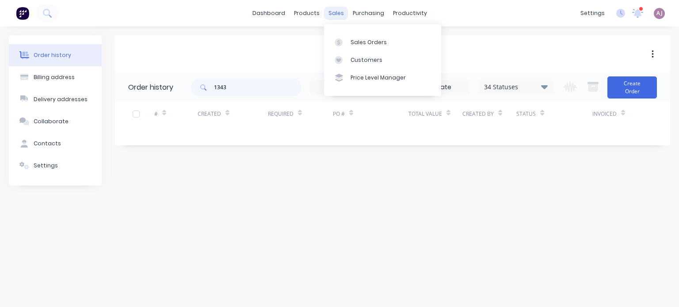
click at [331, 11] on div "sales" at bounding box center [336, 13] width 24 height 13
click at [350, 37] on link "Sales Orders" at bounding box center [382, 42] width 117 height 18
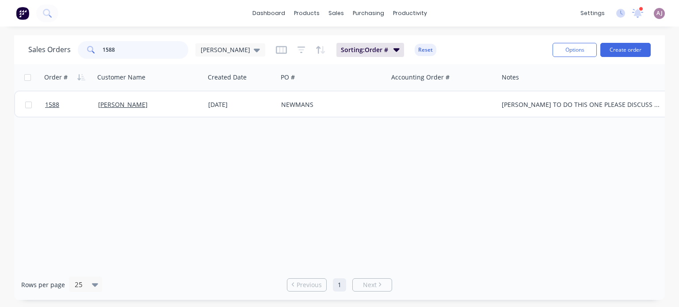
click at [118, 53] on input "1588" at bounding box center [146, 50] width 86 height 18
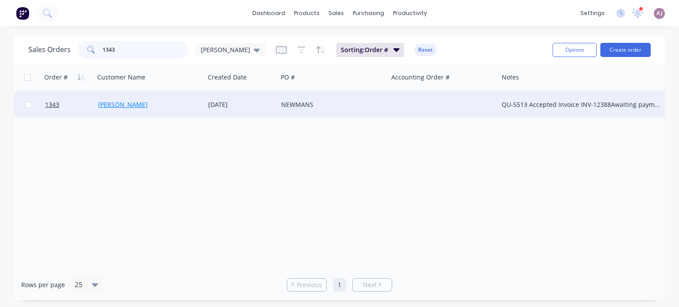
type input "1343"
click at [119, 103] on link "[PERSON_NAME]" at bounding box center [123, 104] width 50 height 8
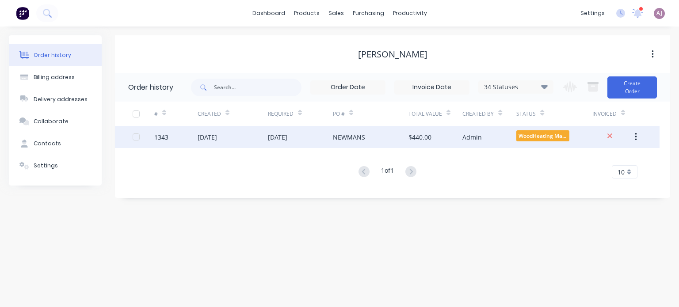
click at [223, 131] on div "[DATE]" at bounding box center [233, 137] width 70 height 22
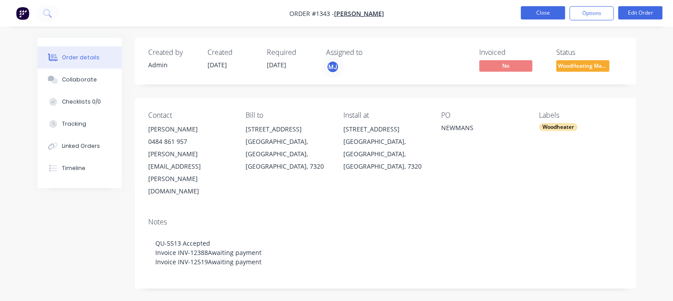
click at [539, 15] on button "Close" at bounding box center [543, 12] width 44 height 13
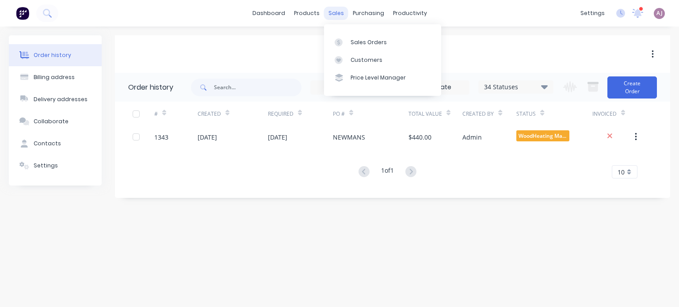
click at [339, 8] on div "sales" at bounding box center [336, 13] width 24 height 13
click at [345, 39] on div at bounding box center [341, 42] width 13 height 8
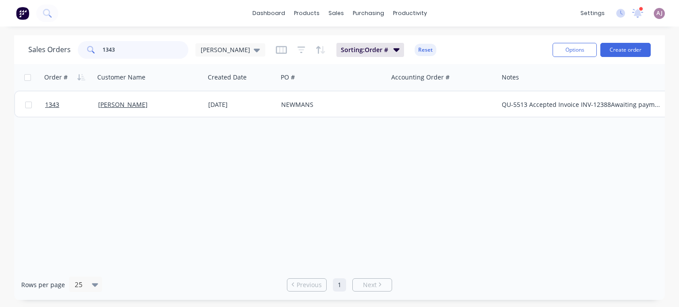
click at [105, 47] on input "1343" at bounding box center [146, 50] width 86 height 18
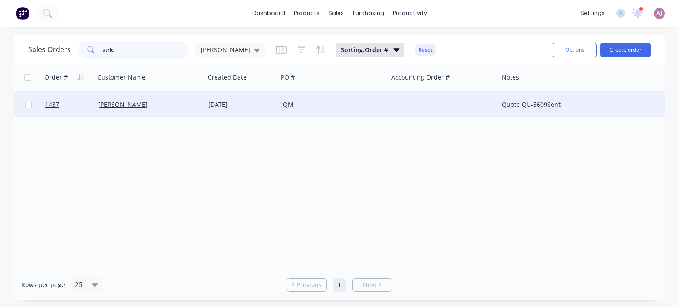
type input "stric"
click at [137, 109] on div "[PERSON_NAME]" at bounding box center [150, 105] width 110 height 27
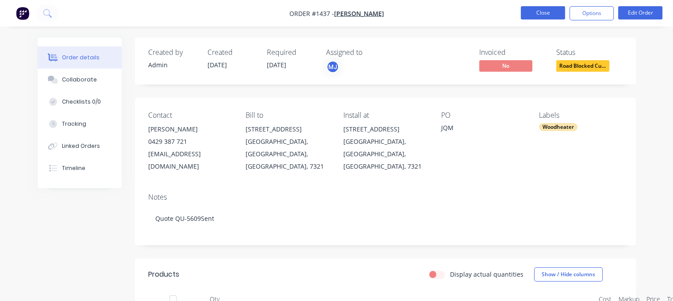
click at [544, 10] on button "Close" at bounding box center [543, 12] width 44 height 13
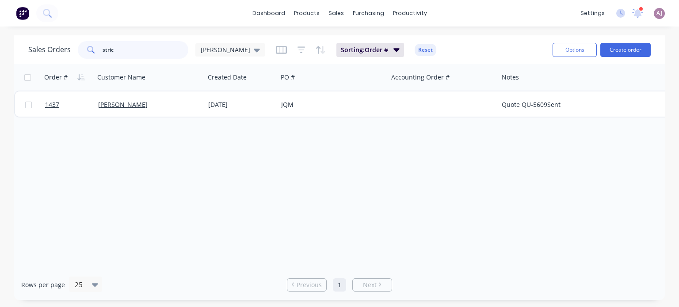
click at [117, 48] on input "stric" at bounding box center [146, 50] width 86 height 18
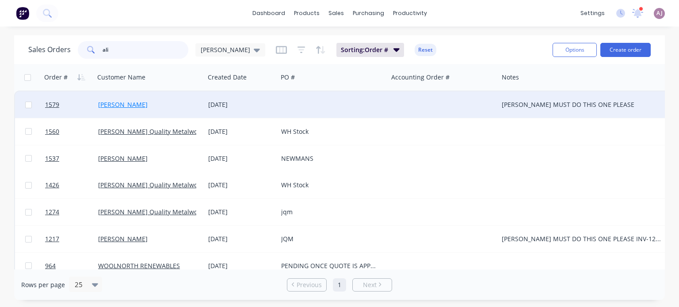
type input "ali"
click at [108, 105] on link "[PERSON_NAME]" at bounding box center [123, 104] width 50 height 8
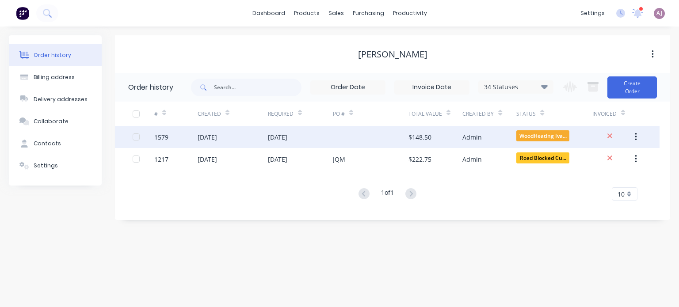
click at [217, 138] on div "[DATE]" at bounding box center [207, 137] width 19 height 9
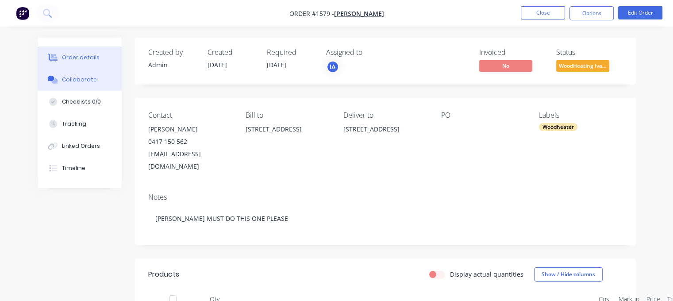
click at [61, 77] on button "Collaborate" at bounding box center [80, 80] width 84 height 22
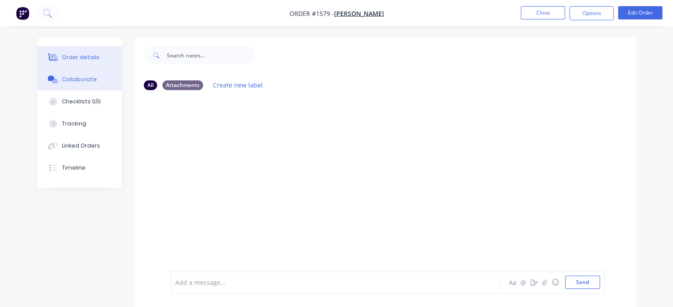
click at [86, 60] on div "Order details" at bounding box center [81, 58] width 38 height 8
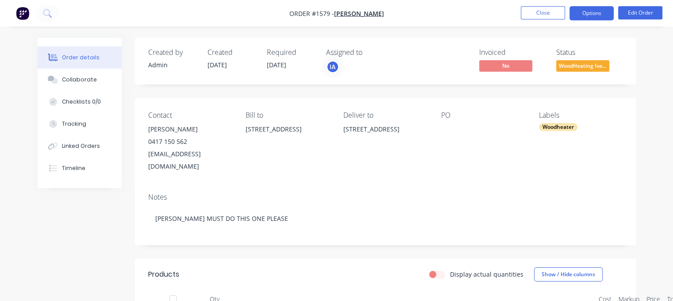
click at [590, 15] on button "Options" at bounding box center [591, 13] width 44 height 14
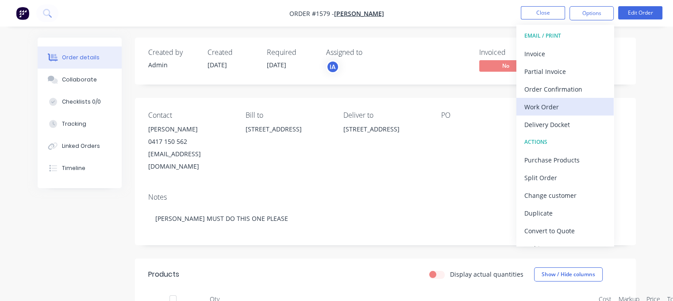
click at [557, 103] on div "Work Order" at bounding box center [564, 106] width 81 height 13
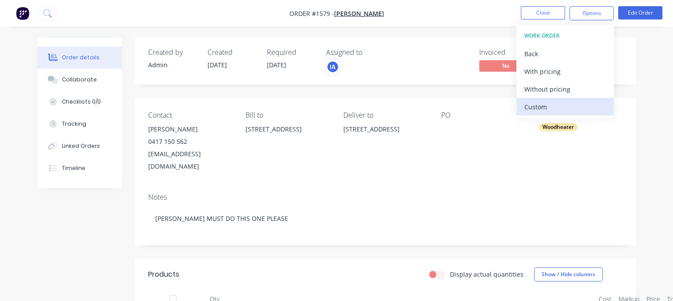
click at [548, 102] on div "Custom" at bounding box center [564, 106] width 81 height 13
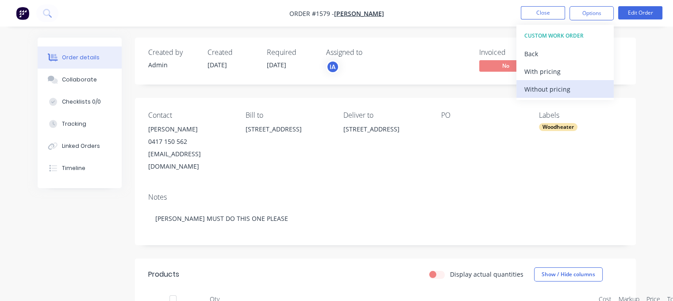
click at [550, 92] on div "Without pricing" at bounding box center [564, 89] width 81 height 13
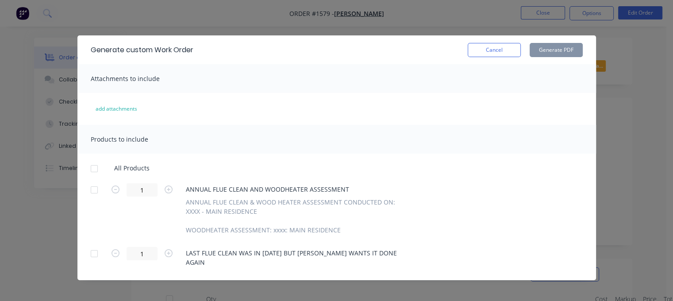
click at [92, 168] on div at bounding box center [94, 169] width 18 height 18
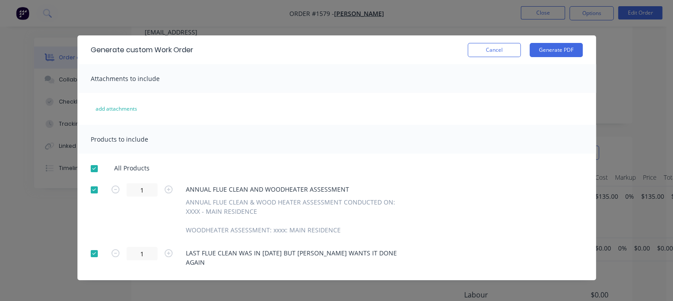
scroll to position [133, 0]
click at [559, 48] on button "Generate PDF" at bounding box center [555, 50] width 53 height 14
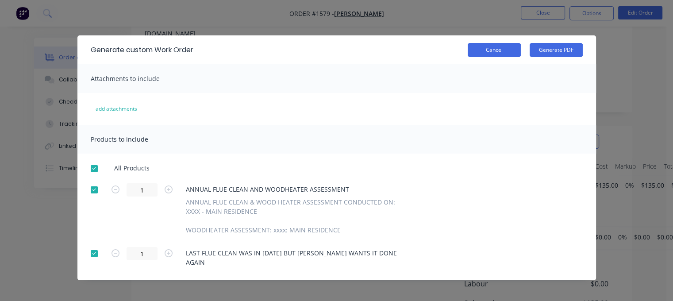
click at [497, 45] on button "Cancel" at bounding box center [494, 50] width 53 height 14
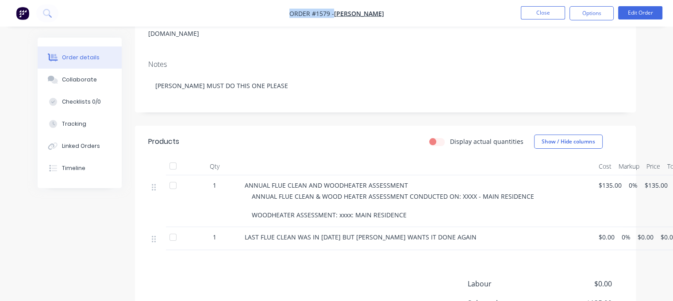
drag, startPoint x: 295, startPoint y: 11, endPoint x: 405, endPoint y: 6, distance: 109.4
click at [405, 6] on nav "Order #1579 - [PERSON_NAME] Close Options Edit Order" at bounding box center [336, 13] width 673 height 27
copy div "Order #1579 - [PERSON_NAME] Close Options Edit Order"
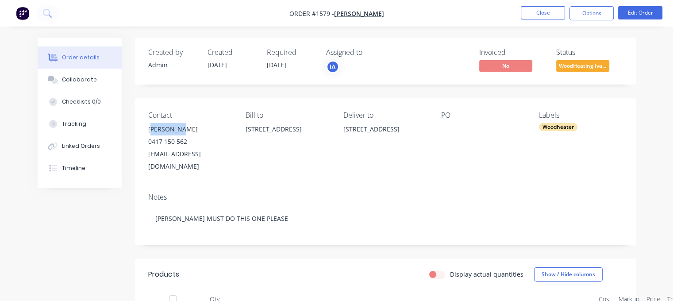
drag, startPoint x: 150, startPoint y: 128, endPoint x: 167, endPoint y: 134, distance: 17.9
click at [177, 131] on div "[PERSON_NAME]" at bounding box center [190, 129] width 84 height 12
drag, startPoint x: 148, startPoint y: 130, endPoint x: 188, endPoint y: 133, distance: 40.0
click at [188, 133] on div "[PERSON_NAME]" at bounding box center [190, 129] width 84 height 12
copy div "[PERSON_NAME]"
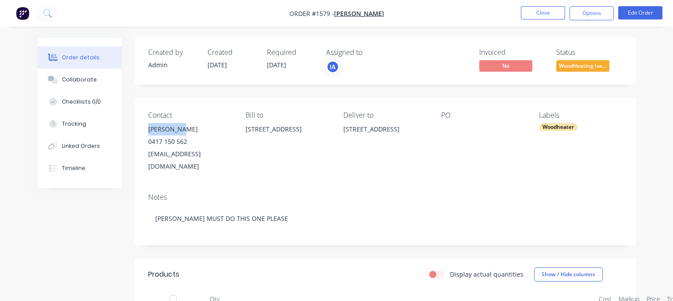
drag, startPoint x: 247, startPoint y: 128, endPoint x: 328, endPoint y: 153, distance: 84.6
click at [328, 153] on div "Bill to [STREET_ADDRESS]" at bounding box center [287, 141] width 84 height 61
copy div "[STREET_ADDRESS]"
click at [552, 10] on button "Close" at bounding box center [543, 12] width 44 height 13
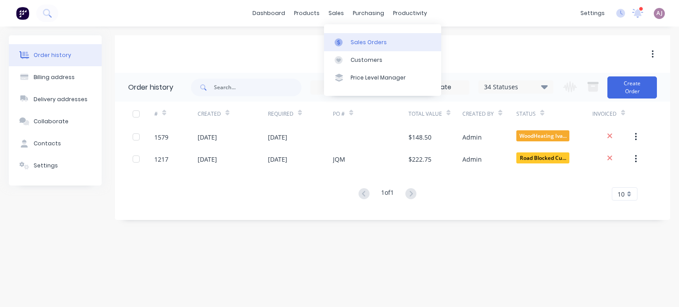
click at [355, 36] on link "Sales Orders" at bounding box center [382, 42] width 117 height 18
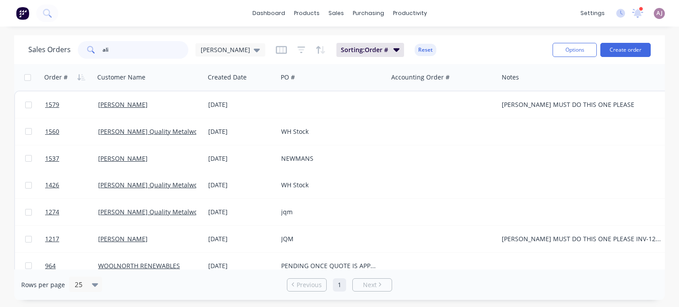
click at [122, 49] on input "ali" at bounding box center [146, 50] width 86 height 18
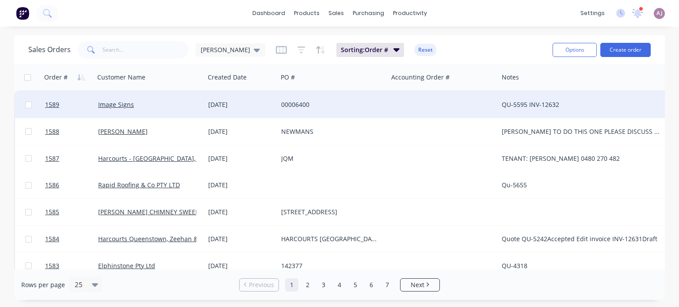
click at [229, 105] on div "[DATE]" at bounding box center [241, 104] width 66 height 9
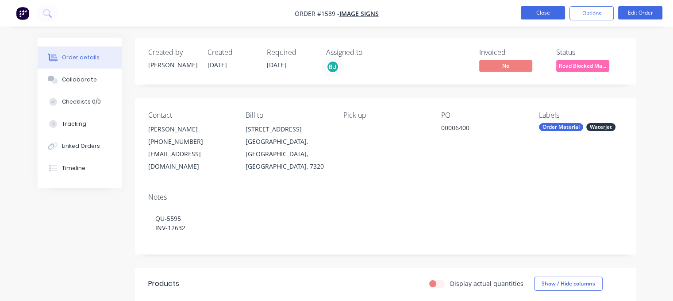
click at [533, 15] on button "Close" at bounding box center [543, 12] width 44 height 13
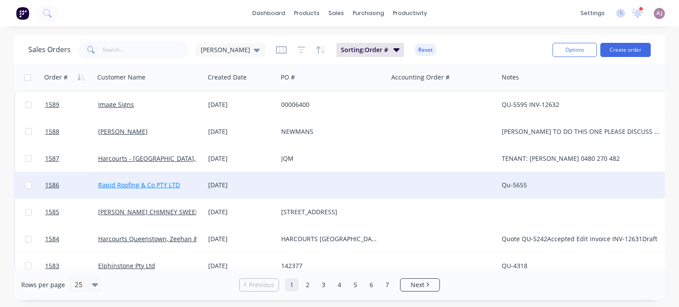
click at [139, 184] on link "Rapid Roofing & Co PTY LTD" at bounding box center [139, 185] width 82 height 8
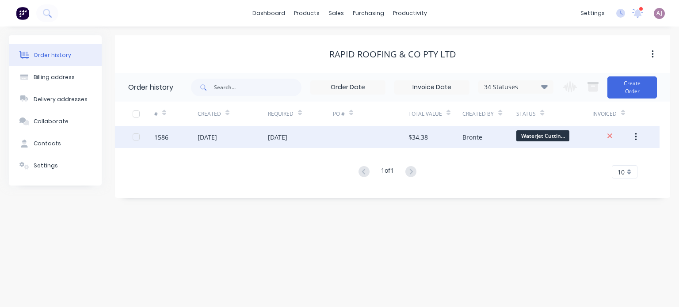
click at [216, 141] on div "[DATE]" at bounding box center [207, 137] width 19 height 9
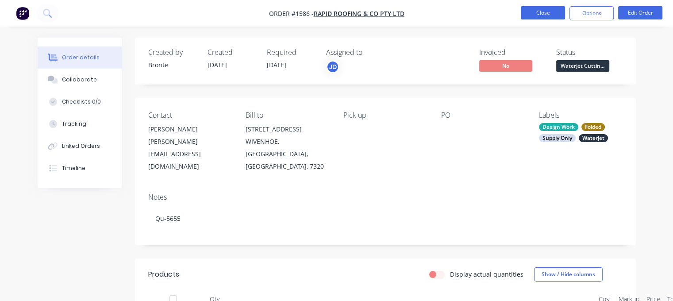
click at [541, 9] on button "Close" at bounding box center [543, 12] width 44 height 13
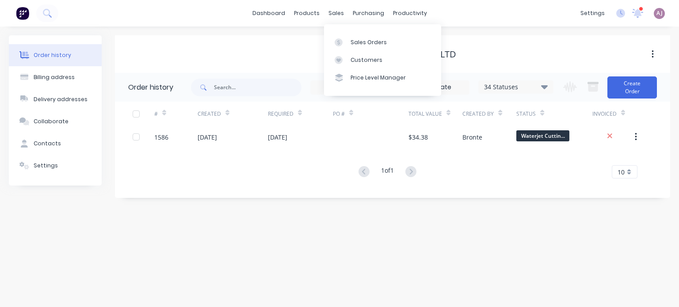
drag, startPoint x: 336, startPoint y: 15, endPoint x: 335, endPoint y: 22, distance: 6.2
click at [336, 15] on div "sales" at bounding box center [336, 13] width 24 height 13
click at [351, 42] on div "Sales Orders" at bounding box center [369, 42] width 36 height 8
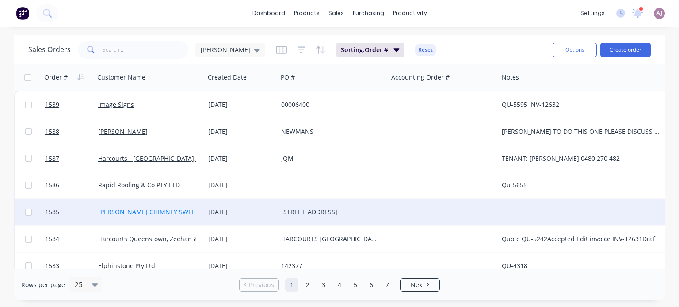
click at [154, 210] on link "[PERSON_NAME] CHIMNEY SWEEPS" at bounding box center [150, 212] width 104 height 8
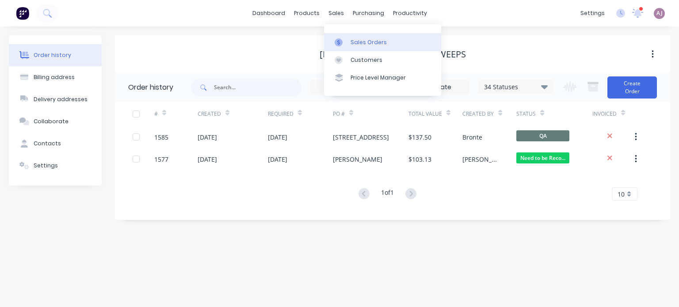
click at [341, 39] on icon at bounding box center [339, 42] width 8 height 8
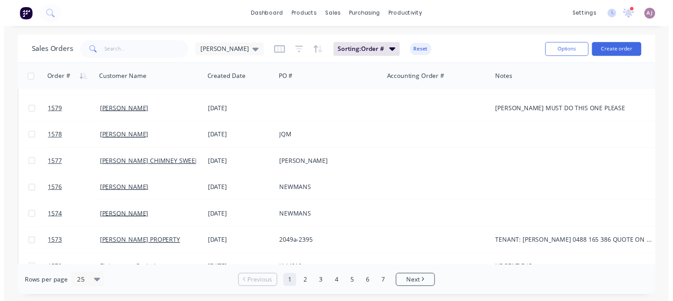
scroll to position [265, 0]
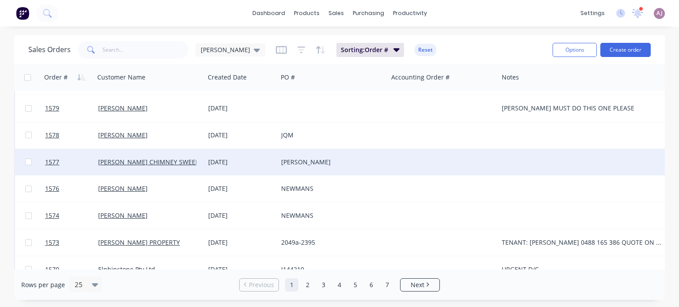
click at [258, 162] on div "[DATE]" at bounding box center [241, 162] width 66 height 9
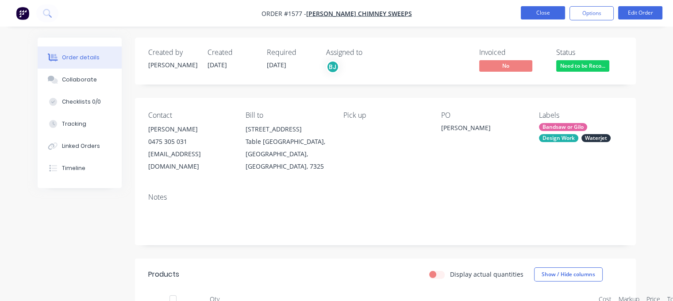
click at [548, 10] on button "Close" at bounding box center [543, 12] width 44 height 13
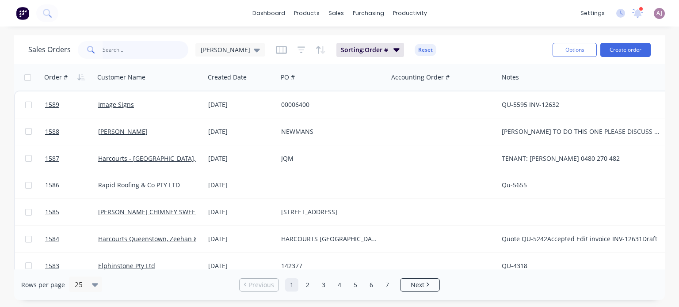
click at [141, 57] on input "text" at bounding box center [146, 50] width 86 height 18
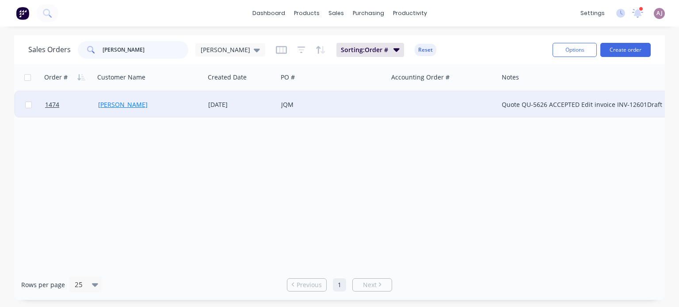
type input "[PERSON_NAME]"
click at [122, 104] on link "[PERSON_NAME]" at bounding box center [123, 104] width 50 height 8
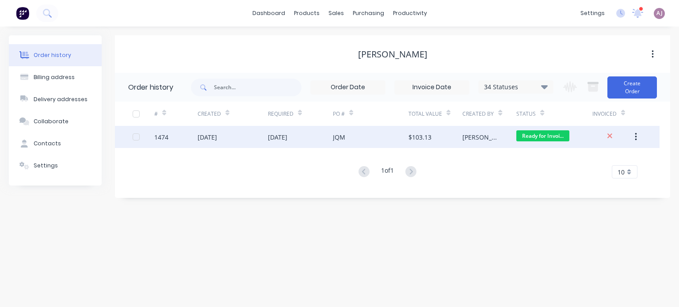
click at [301, 143] on div "[DATE]" at bounding box center [300, 137] width 65 height 22
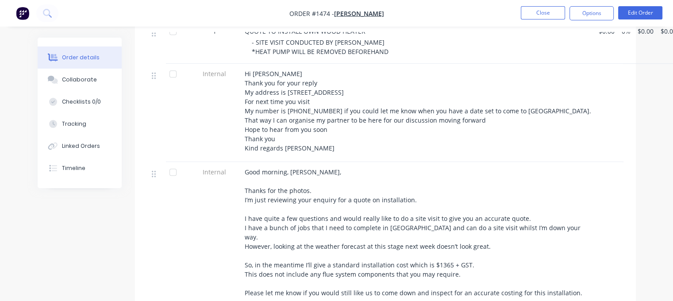
scroll to position [212, 0]
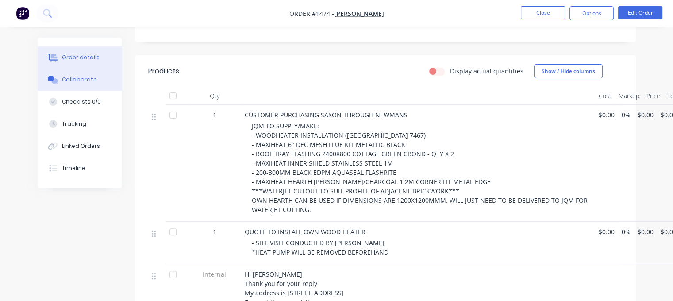
click at [95, 84] on button "Collaborate" at bounding box center [80, 80] width 84 height 22
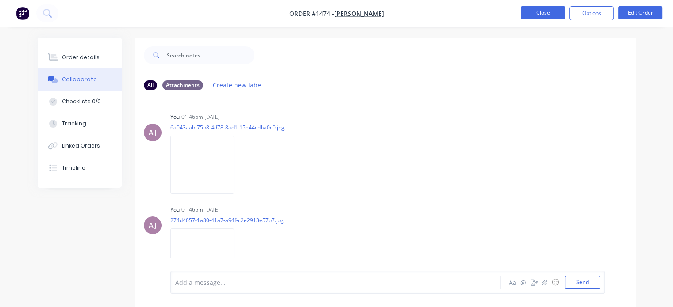
click at [538, 14] on button "Close" at bounding box center [543, 12] width 44 height 13
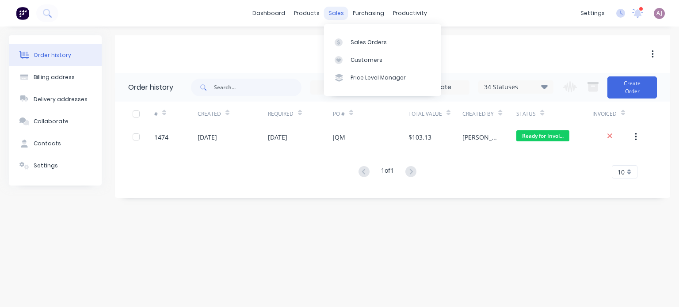
click at [338, 14] on div "sales" at bounding box center [336, 13] width 24 height 13
click at [363, 44] on div "Sales Orders" at bounding box center [369, 42] width 36 height 8
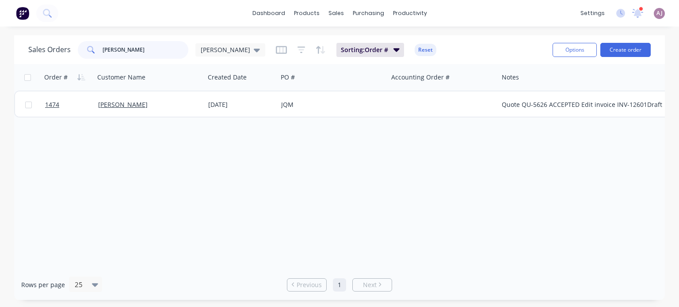
click at [120, 50] on input "[PERSON_NAME]" at bounding box center [146, 50] width 86 height 18
click at [119, 50] on input "[PERSON_NAME]" at bounding box center [146, 50] width 86 height 18
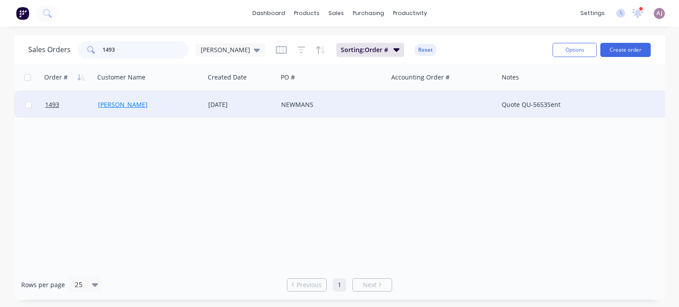
type input "1493"
click at [121, 104] on link "[PERSON_NAME]" at bounding box center [123, 104] width 50 height 8
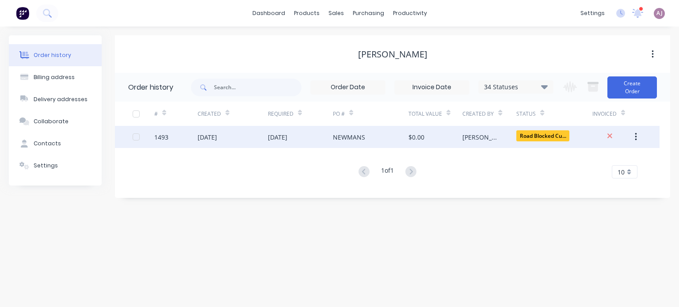
click at [230, 142] on div "[DATE]" at bounding box center [233, 137] width 70 height 22
click at [234, 140] on div "[DATE]" at bounding box center [233, 137] width 70 height 22
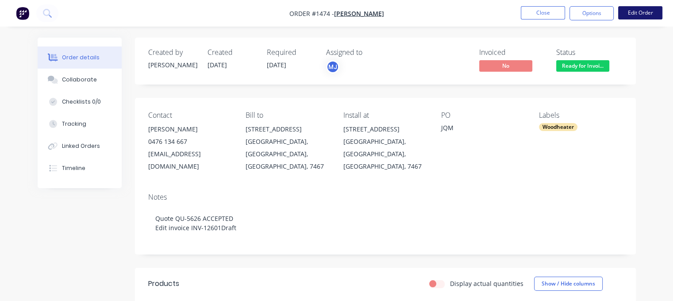
click at [641, 14] on button "Edit Order" at bounding box center [640, 12] width 44 height 13
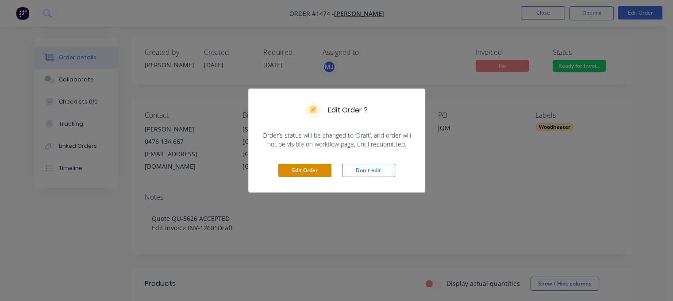
click at [321, 165] on button "Edit Order" at bounding box center [304, 170] width 53 height 13
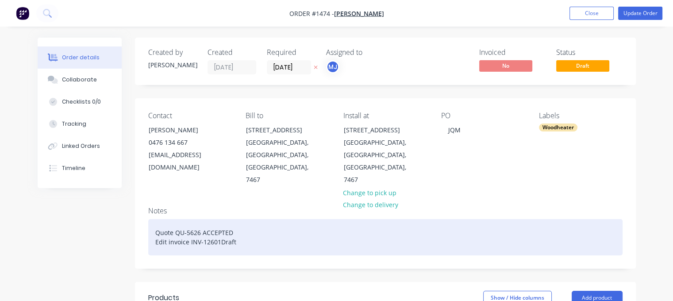
click at [245, 219] on div "Quote QU-5626 ACCEPTED Edit invoice INV-12601Draft" at bounding box center [385, 237] width 474 height 36
